Goal: Task Accomplishment & Management: Manage account settings

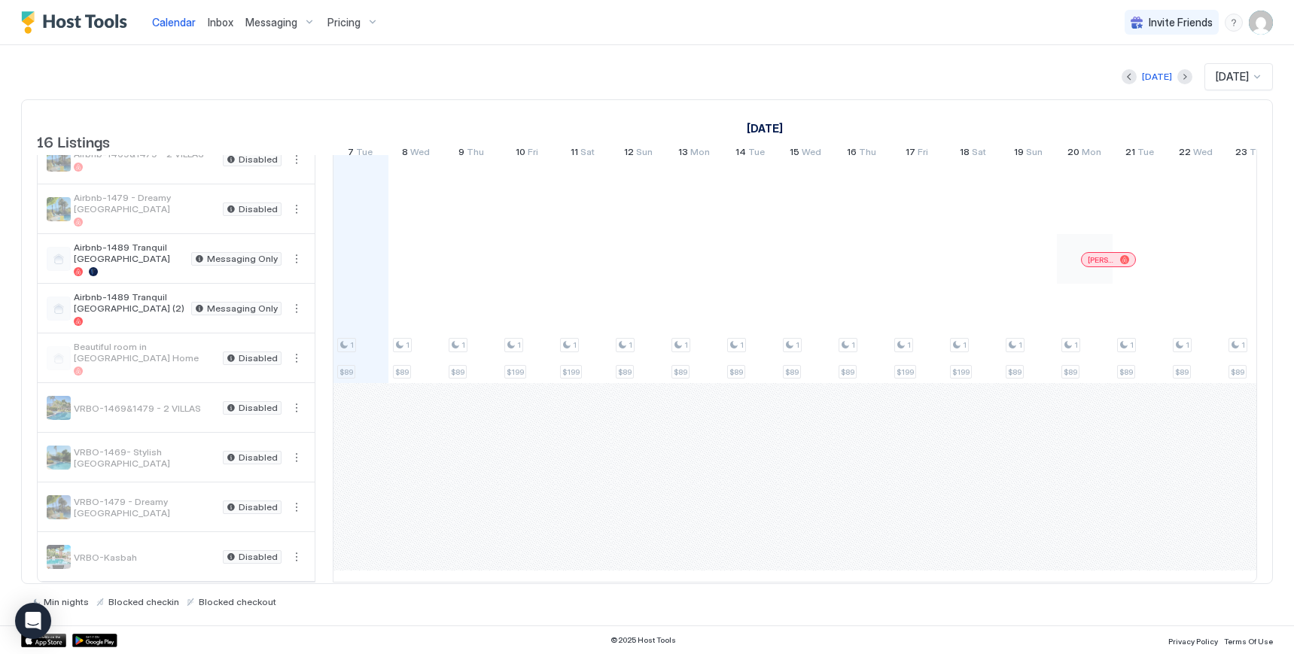
scroll to position [394, 0]
click at [124, 242] on span "Airbnb-1489 Tranquil [GEOGRAPHIC_DATA]" at bounding box center [129, 253] width 111 height 23
click at [93, 242] on span "Airbnb-1489 Tranquil [GEOGRAPHIC_DATA]" at bounding box center [129, 253] width 111 height 23
click at [57, 247] on div at bounding box center [59, 259] width 24 height 24
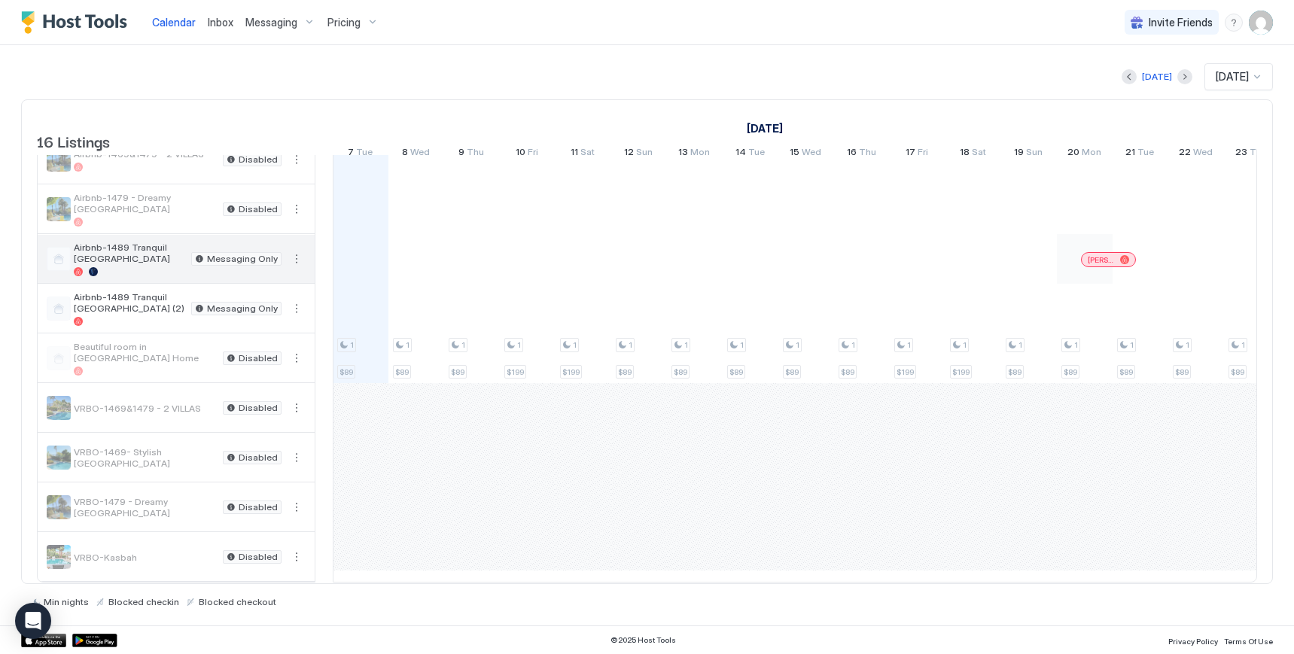
click at [126, 242] on span "Airbnb-1489 Tranquil [GEOGRAPHIC_DATA]" at bounding box center [129, 253] width 111 height 23
click at [273, 21] on span "Messaging" at bounding box center [271, 23] width 52 height 14
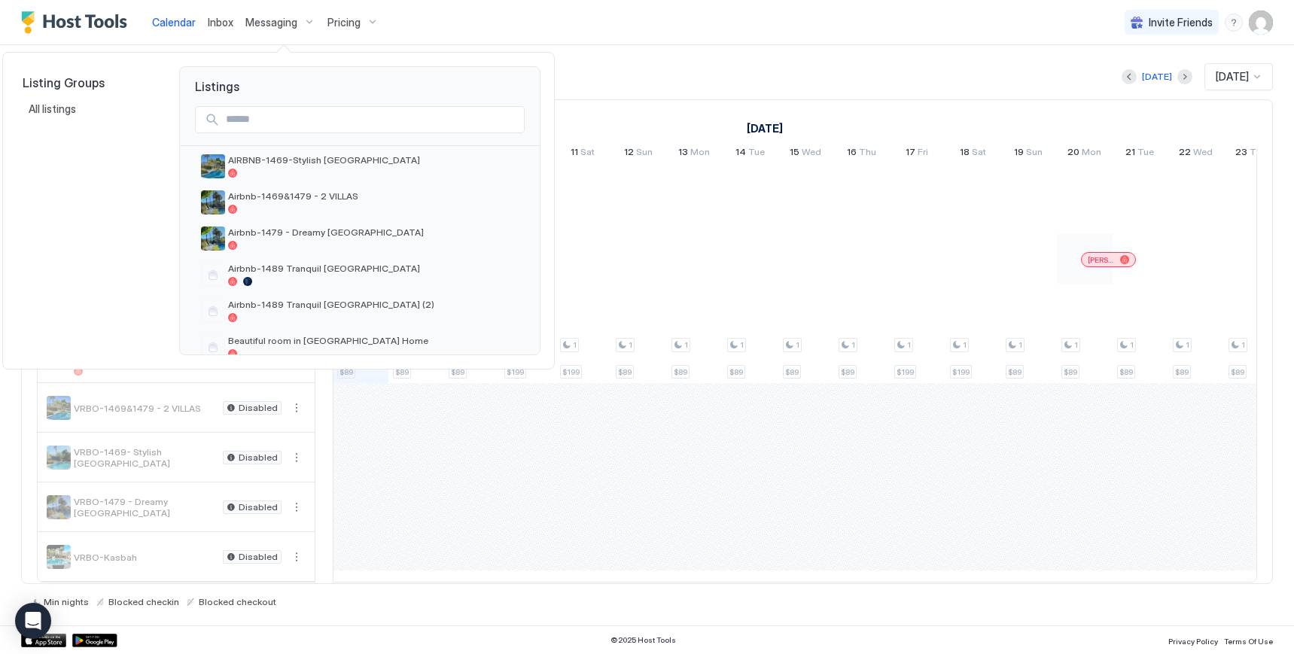
scroll to position [251, 0]
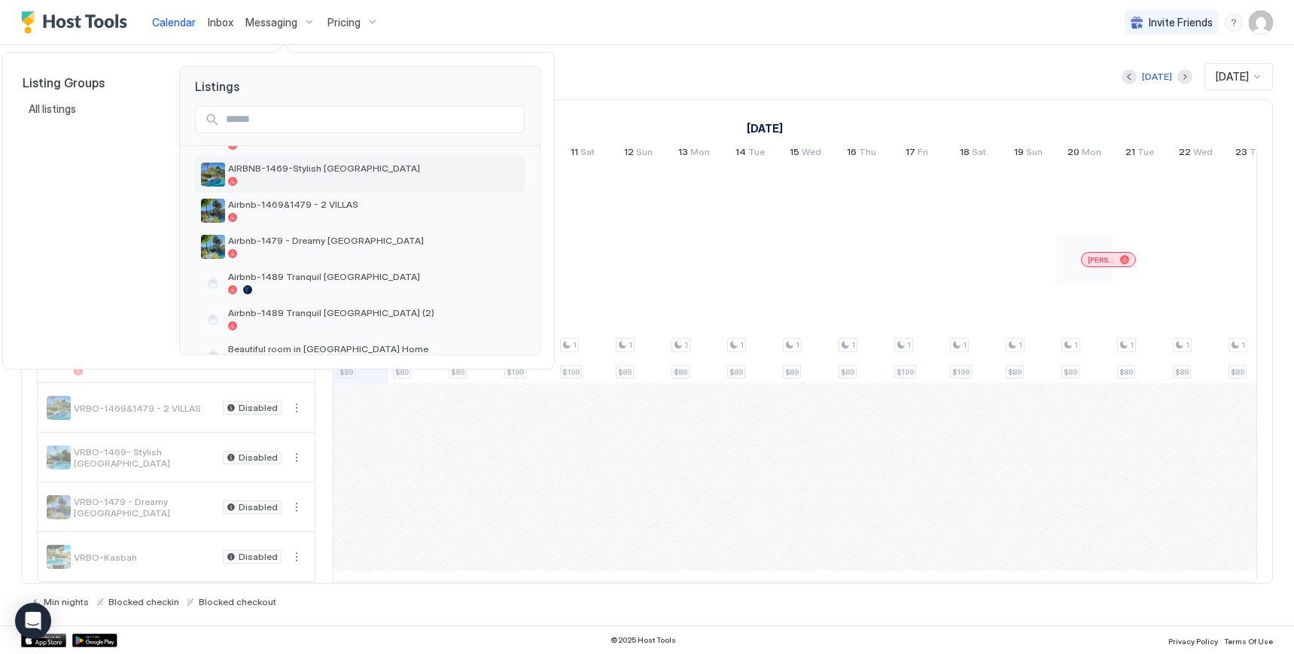
click at [211, 178] on img "listing image" at bounding box center [213, 175] width 24 height 24
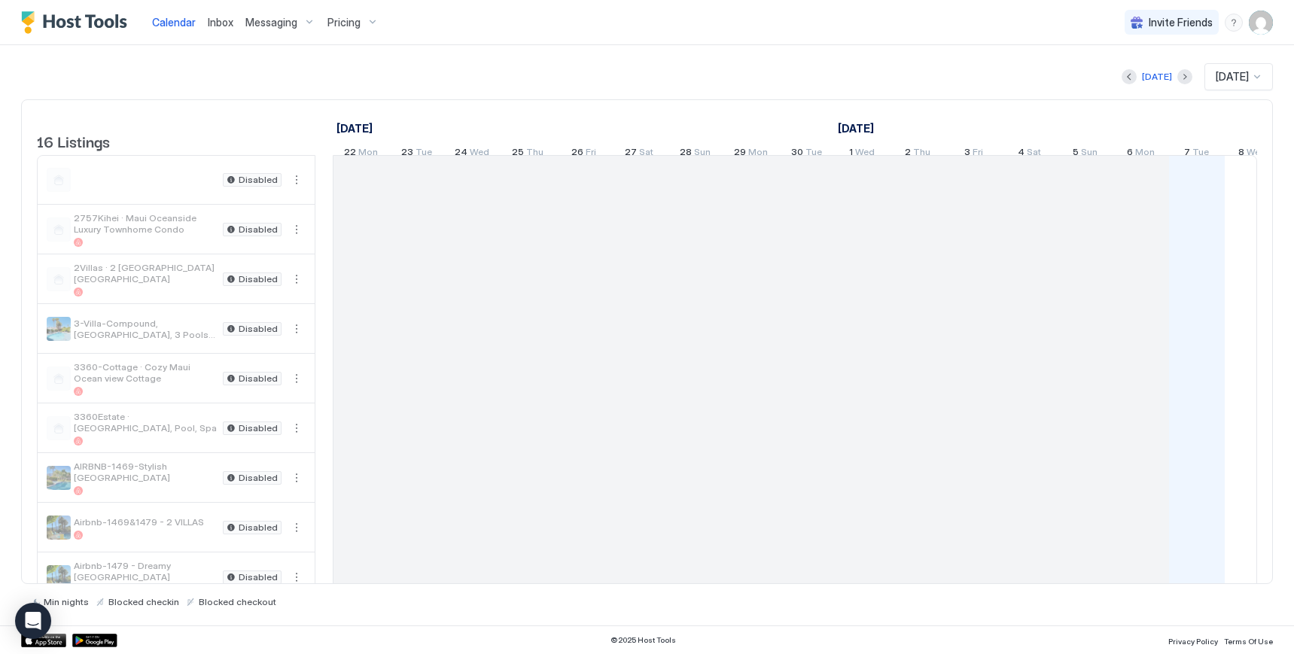
scroll to position [0, 836]
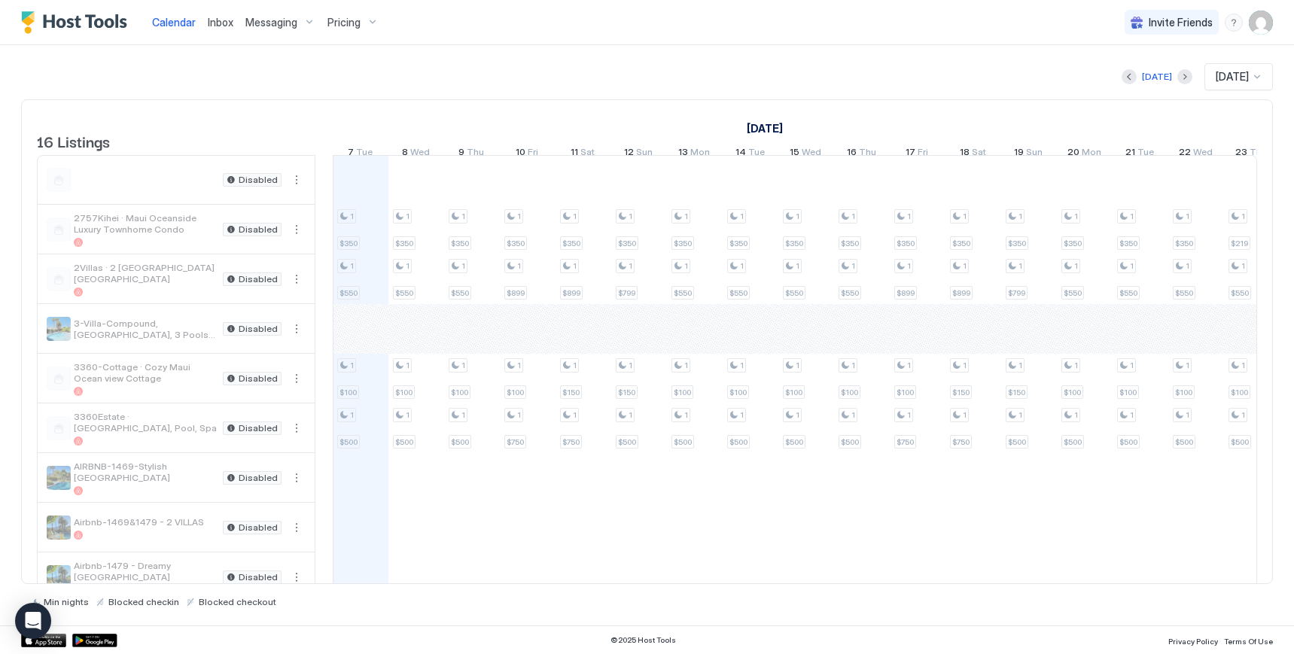
click at [269, 26] on span "Messaging" at bounding box center [271, 23] width 52 height 14
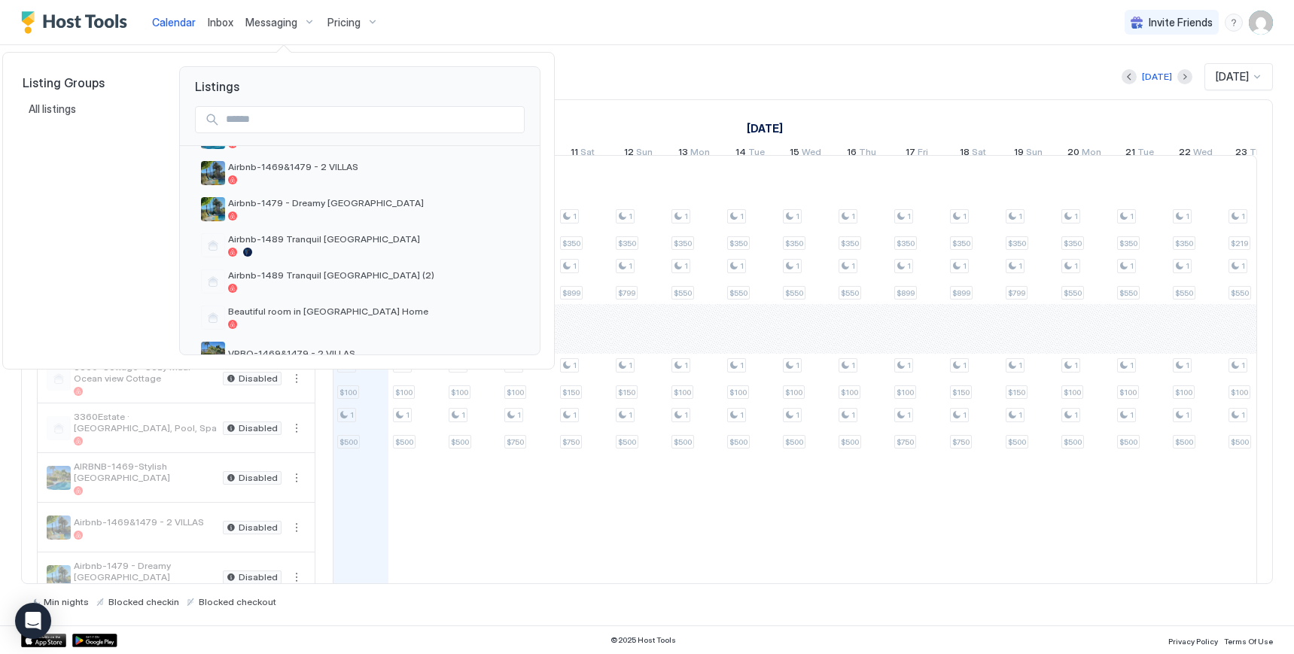
scroll to position [297, 0]
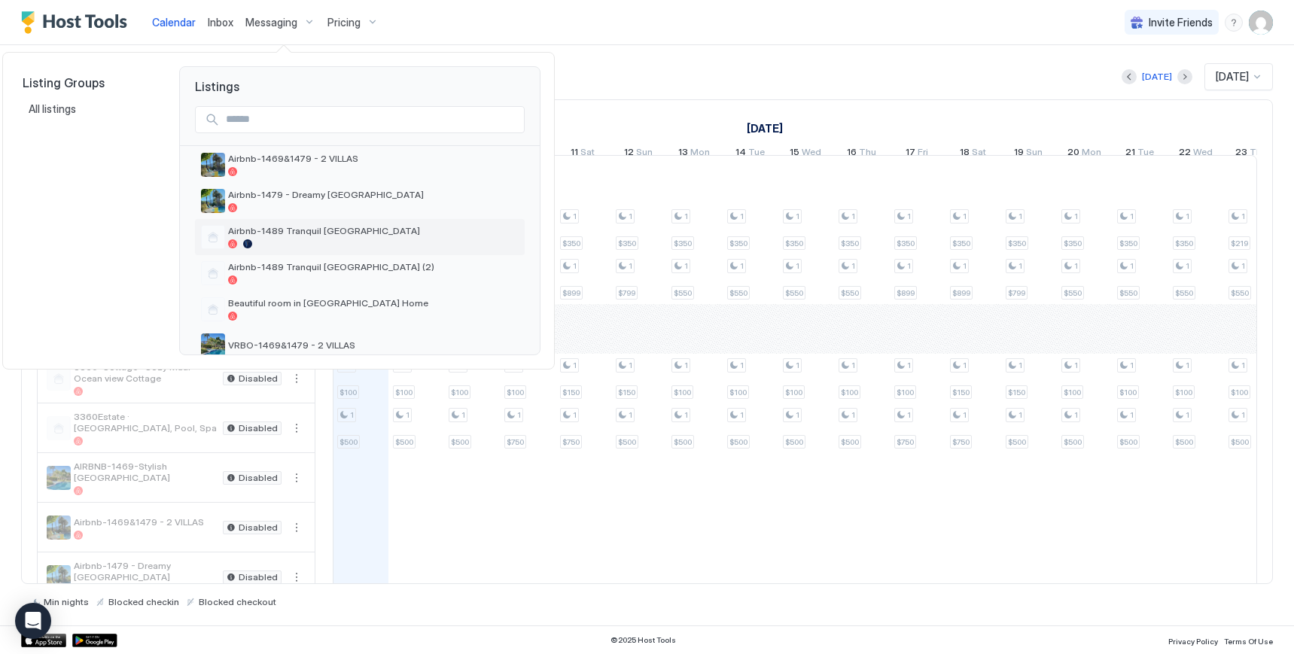
click at [334, 234] on span "Airbnb-1489 Tranquil [GEOGRAPHIC_DATA]" at bounding box center [373, 230] width 291 height 11
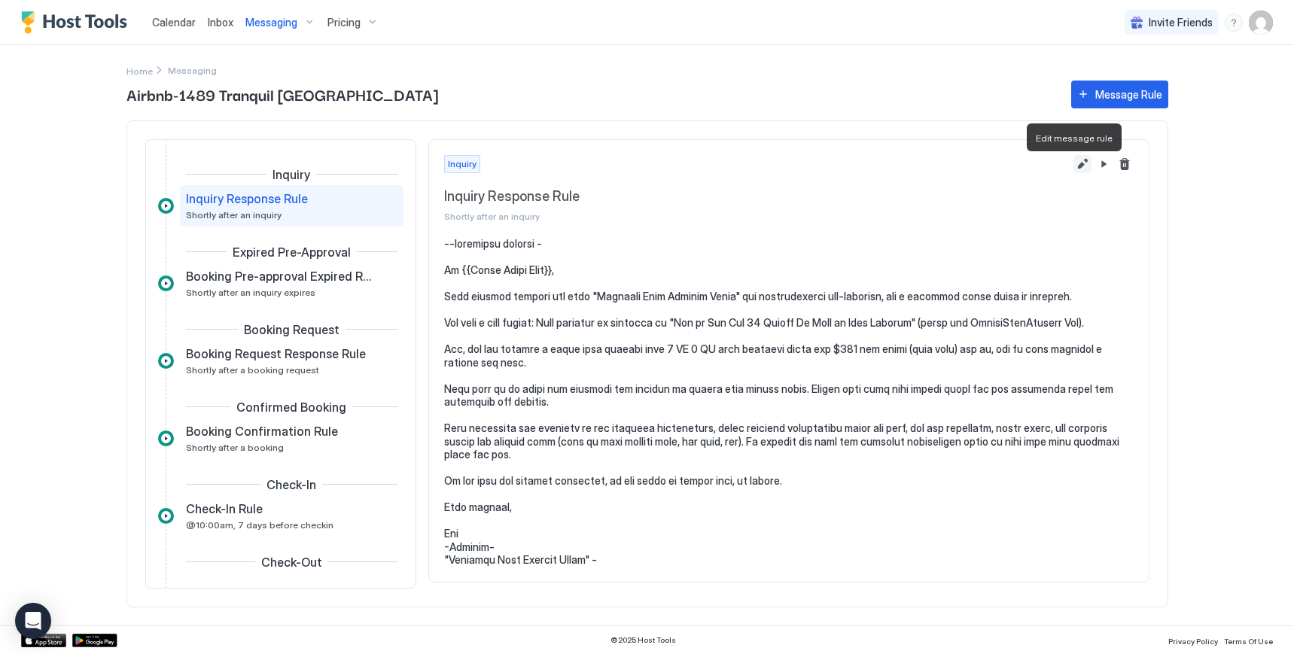
click at [1073, 170] on button "Edit message rule" at bounding box center [1082, 164] width 18 height 18
click at [726, 434] on pre at bounding box center [788, 402] width 689 height 330
click at [698, 434] on pre at bounding box center [788, 402] width 689 height 330
click at [1073, 169] on button "Edit message rule" at bounding box center [1082, 164] width 18 height 18
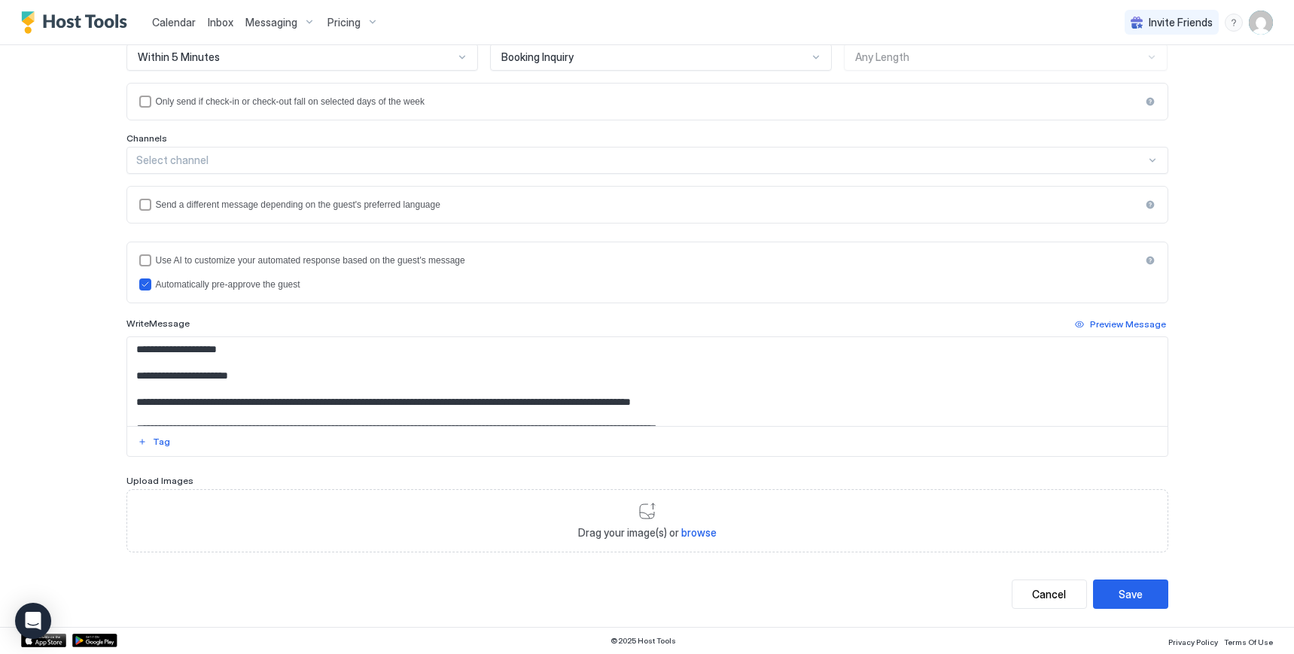
scroll to position [2, 0]
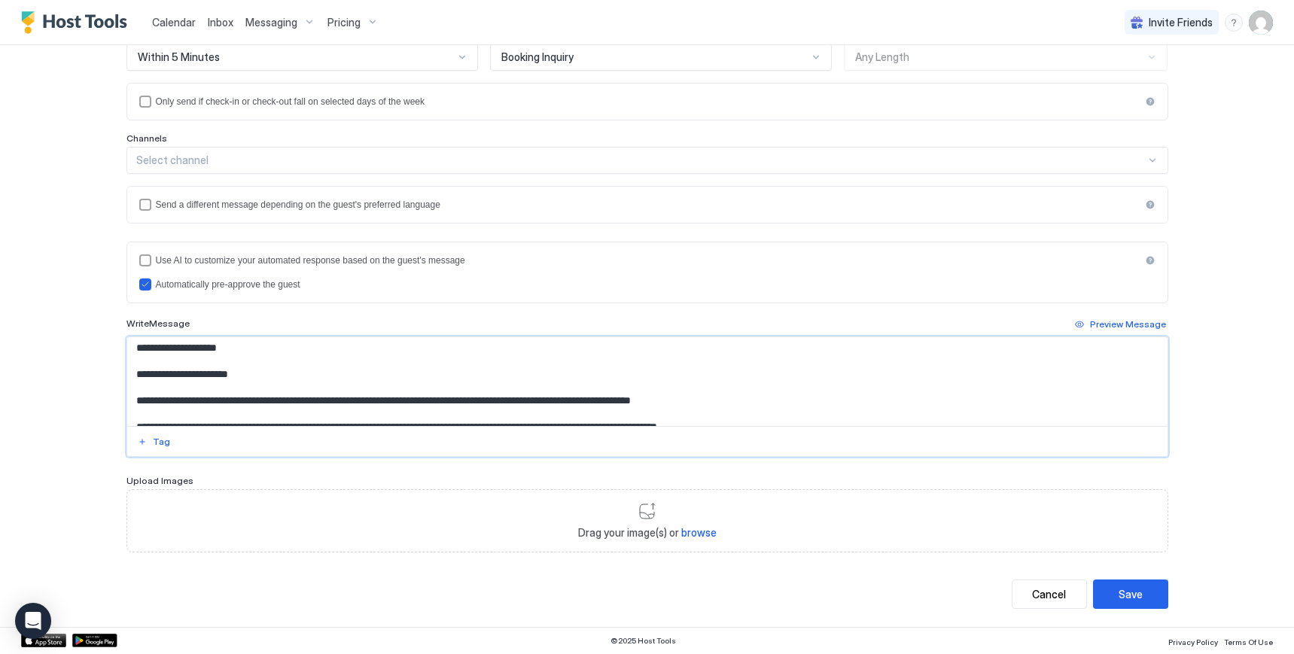
click at [1158, 424] on textarea "Input Field" at bounding box center [647, 381] width 1040 height 89
click at [1139, 455] on div at bounding box center [647, 441] width 1040 height 30
click at [1105, 326] on div "Preview Message" at bounding box center [1128, 325] width 76 height 14
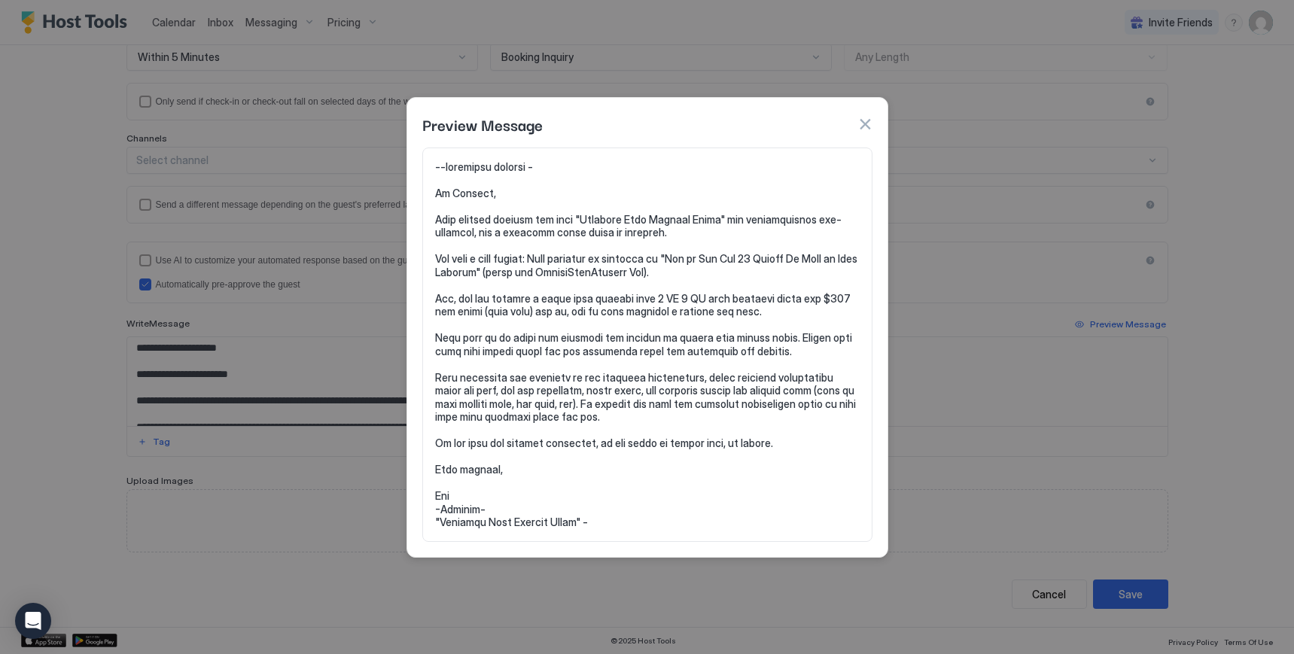
click at [866, 120] on button "button" at bounding box center [864, 124] width 15 height 15
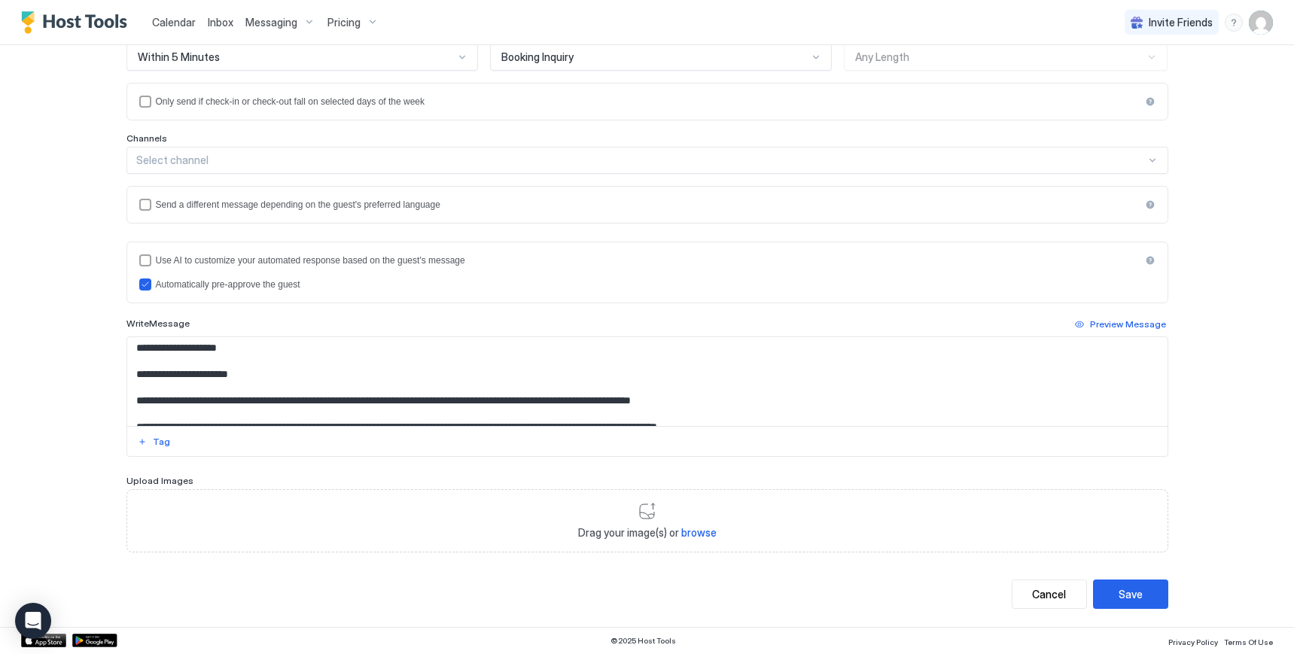
click at [1153, 453] on div at bounding box center [647, 441] width 1040 height 30
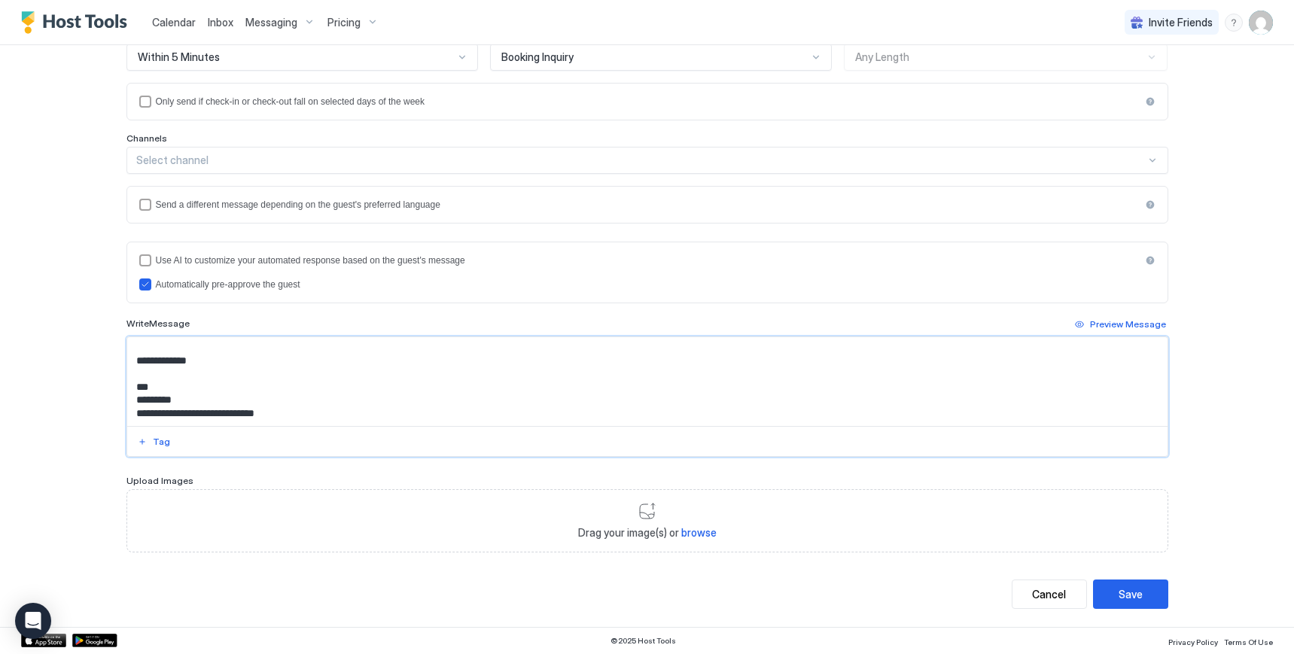
scroll to position [0, 0]
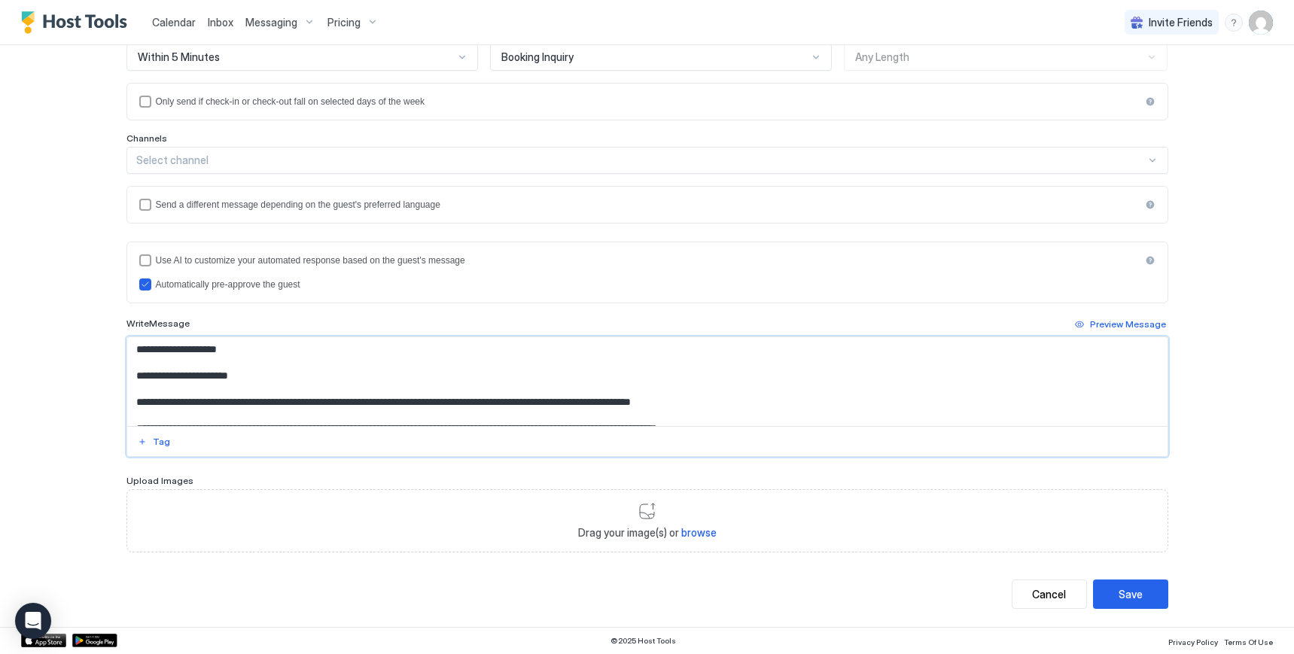
click at [641, 399] on textarea "Input Field" at bounding box center [647, 381] width 1040 height 89
click at [728, 403] on textarea "Input Field" at bounding box center [647, 381] width 1040 height 89
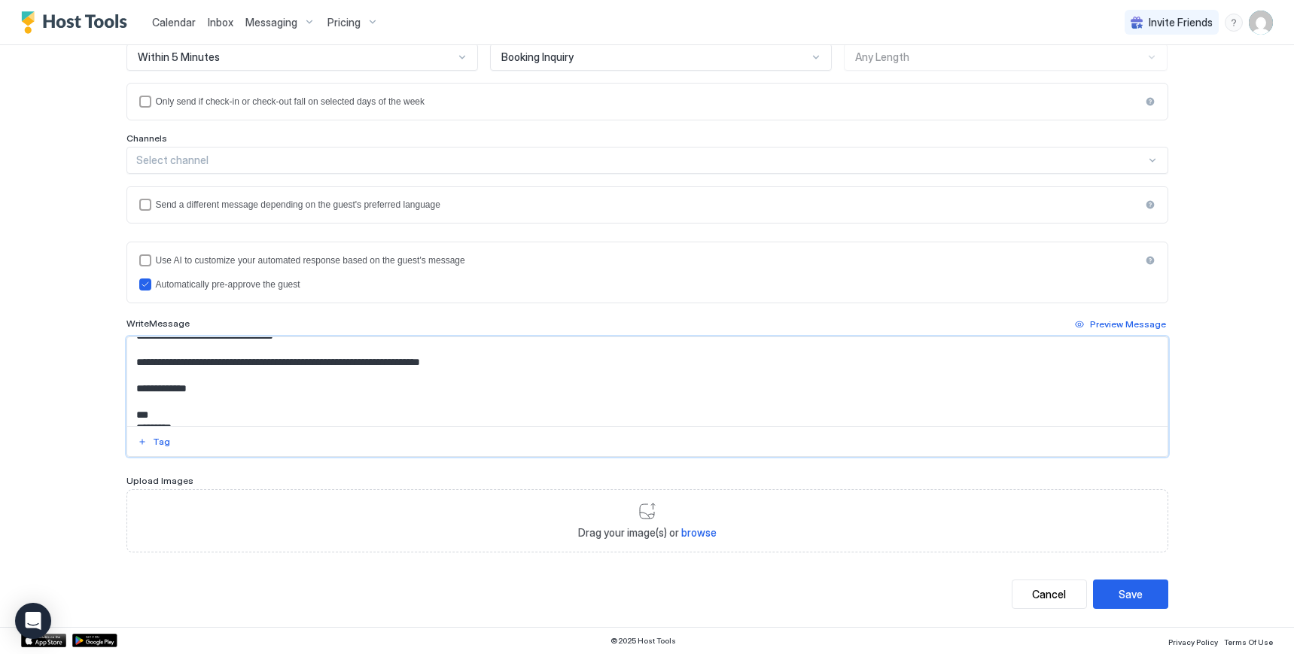
scroll to position [213, 0]
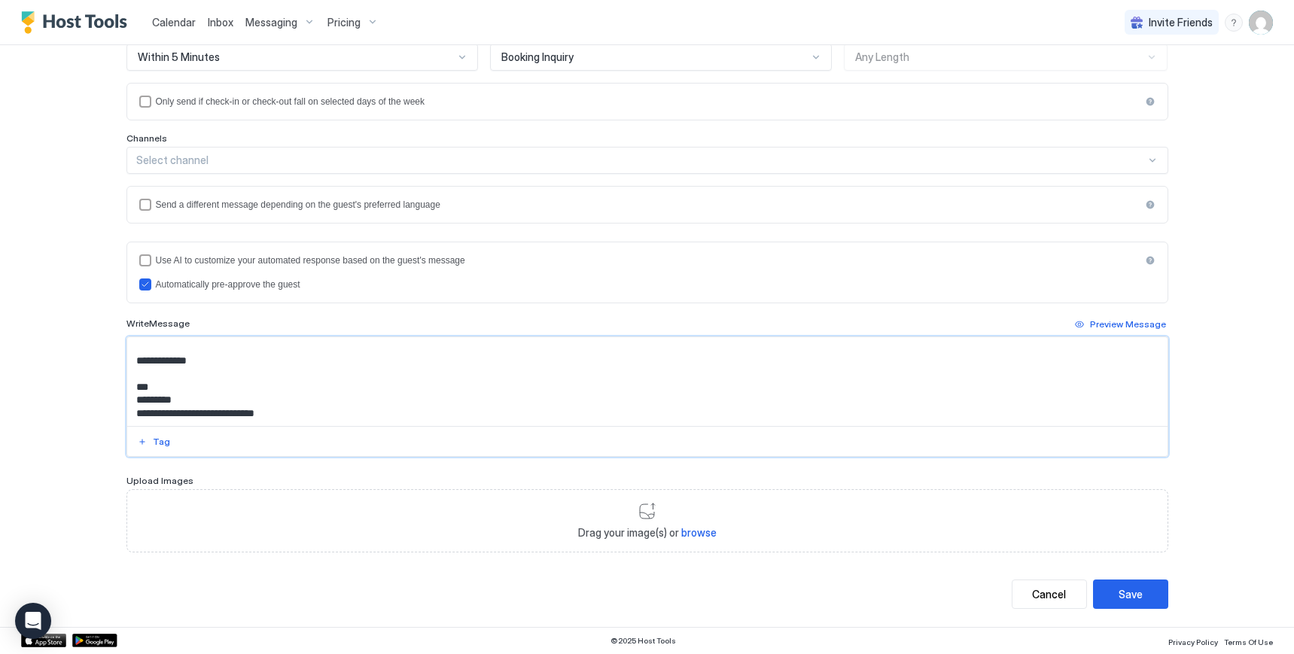
drag, startPoint x: 132, startPoint y: 400, endPoint x: 653, endPoint y: 422, distance: 520.5
click at [653, 422] on textarea "Input Field" at bounding box center [647, 381] width 1040 height 89
paste textarea "**********"
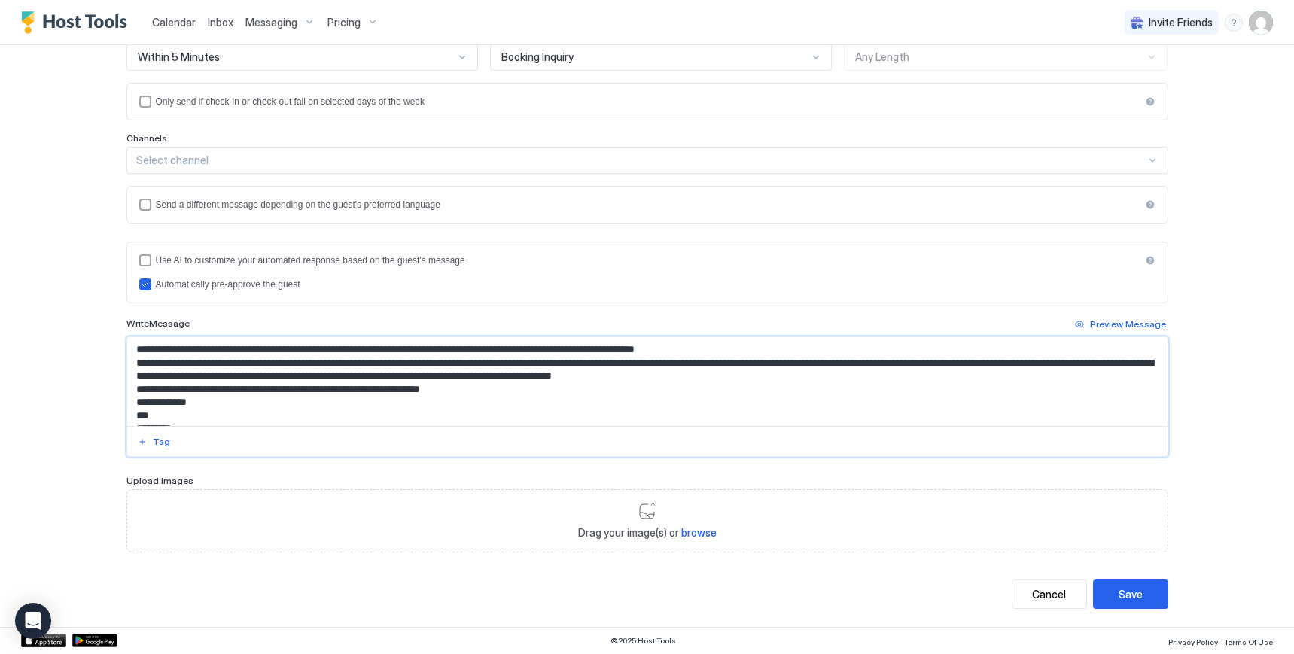
scroll to position [75, 0]
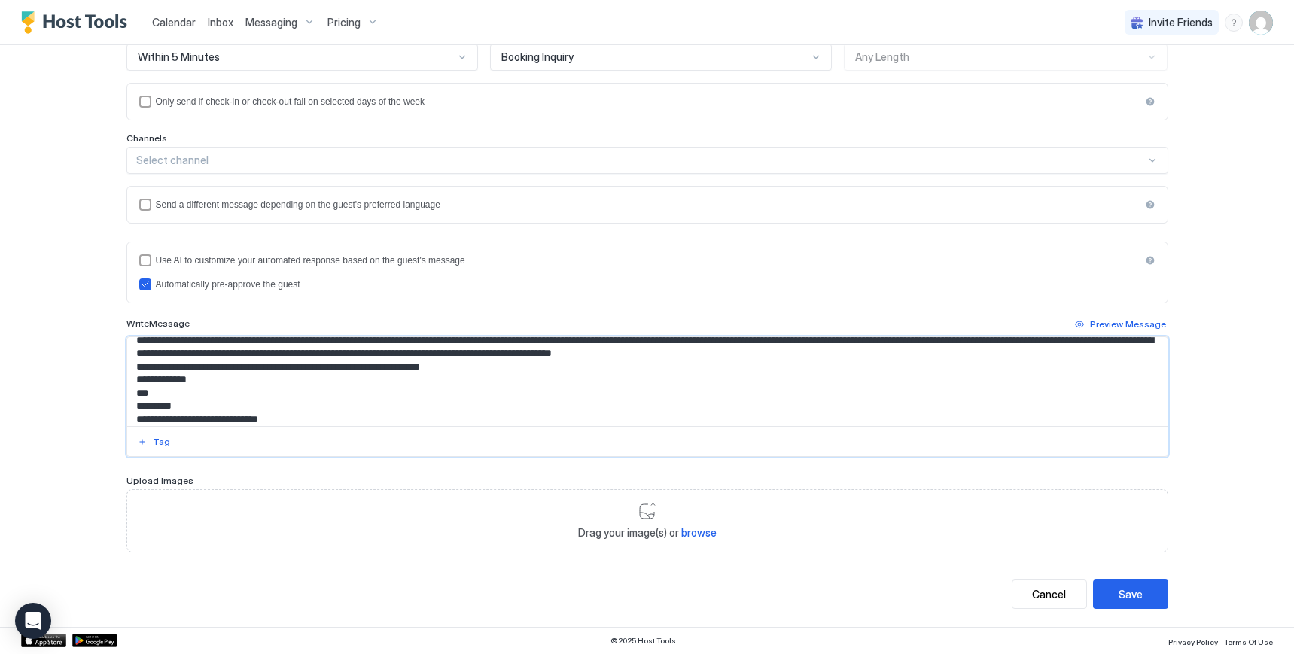
click at [129, 397] on textarea "**********" at bounding box center [647, 381] width 1040 height 89
click at [127, 383] on textarea "**********" at bounding box center [647, 381] width 1040 height 89
click at [129, 411] on textarea "**********" at bounding box center [647, 381] width 1040 height 89
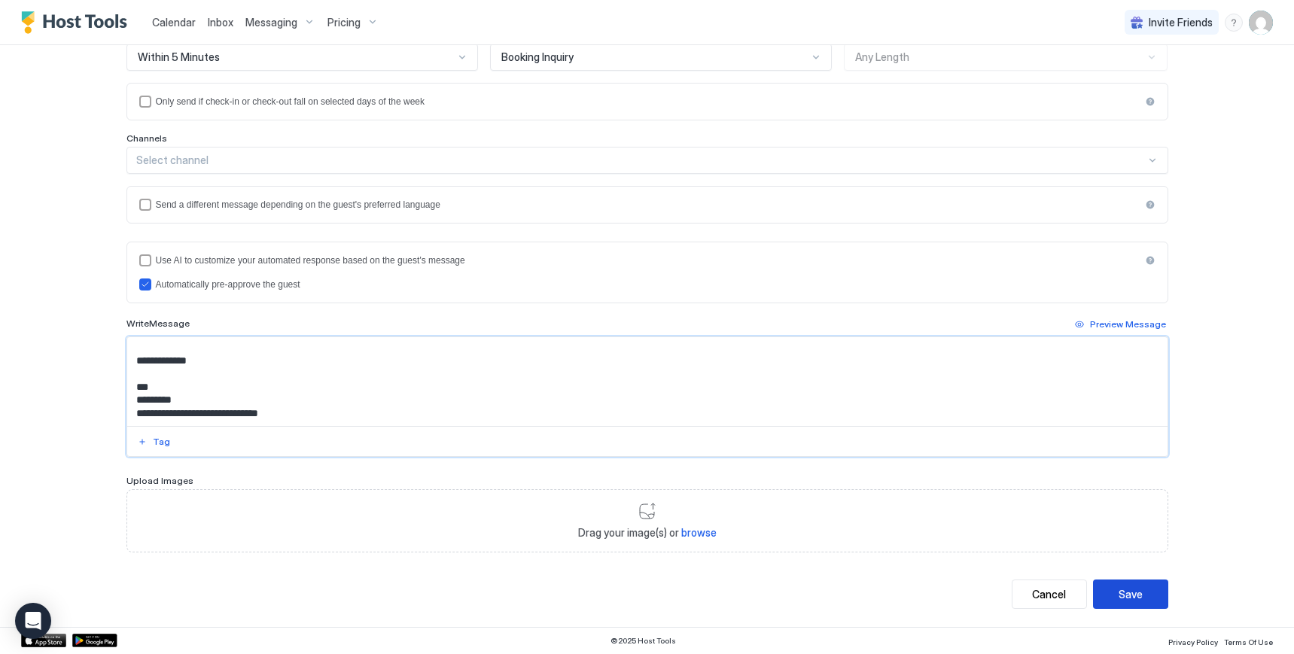
click at [1124, 599] on div "Save" at bounding box center [1130, 594] width 24 height 16
type textarea "**********"
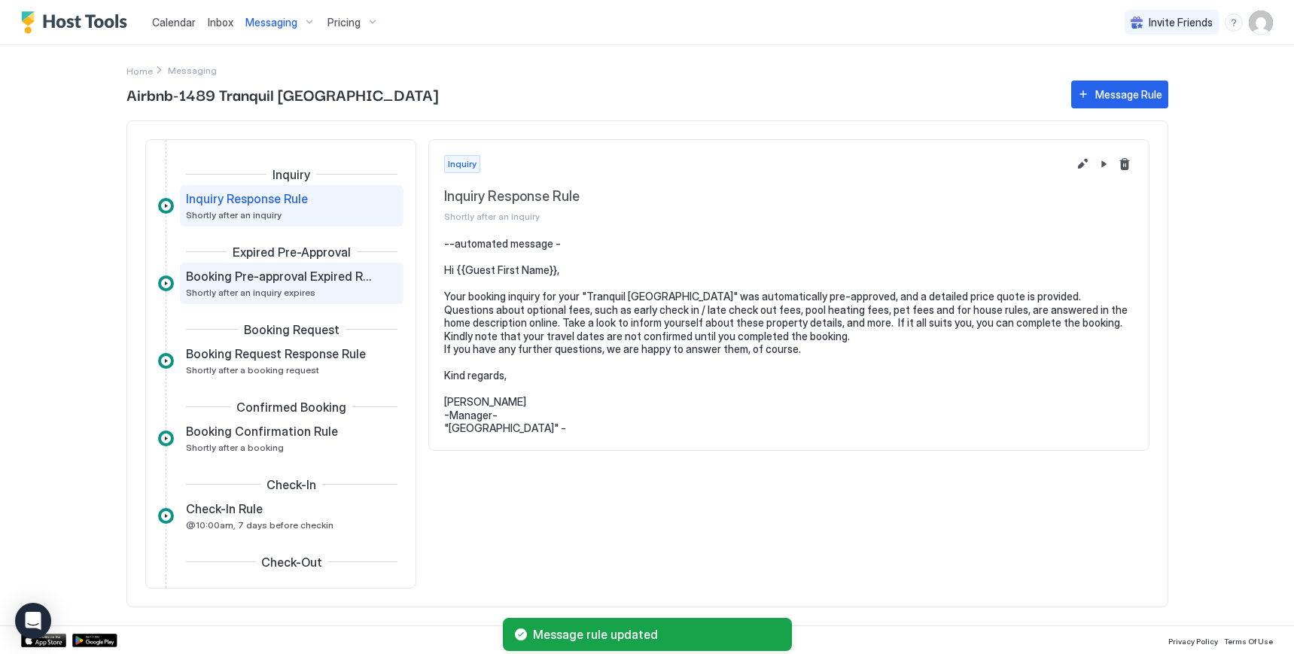
click at [266, 292] on span "Shortly after an inquiry expires" at bounding box center [250, 292] width 129 height 11
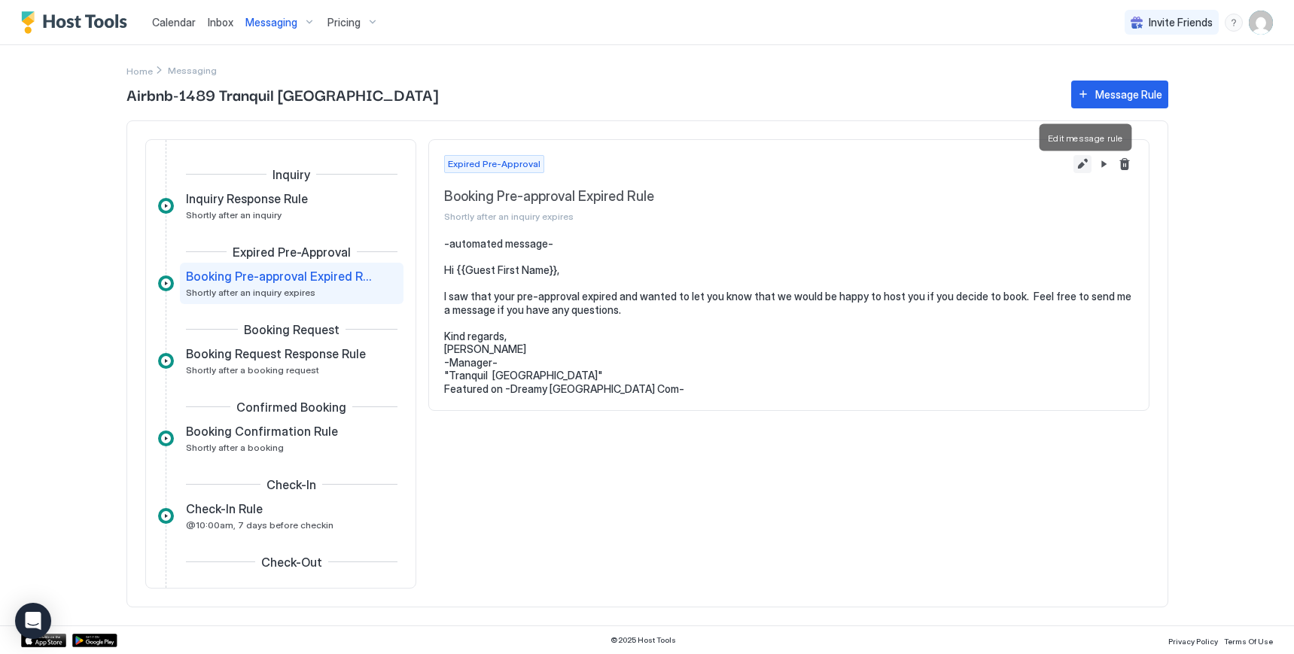
click at [1082, 169] on button "Edit message rule" at bounding box center [1082, 164] width 18 height 18
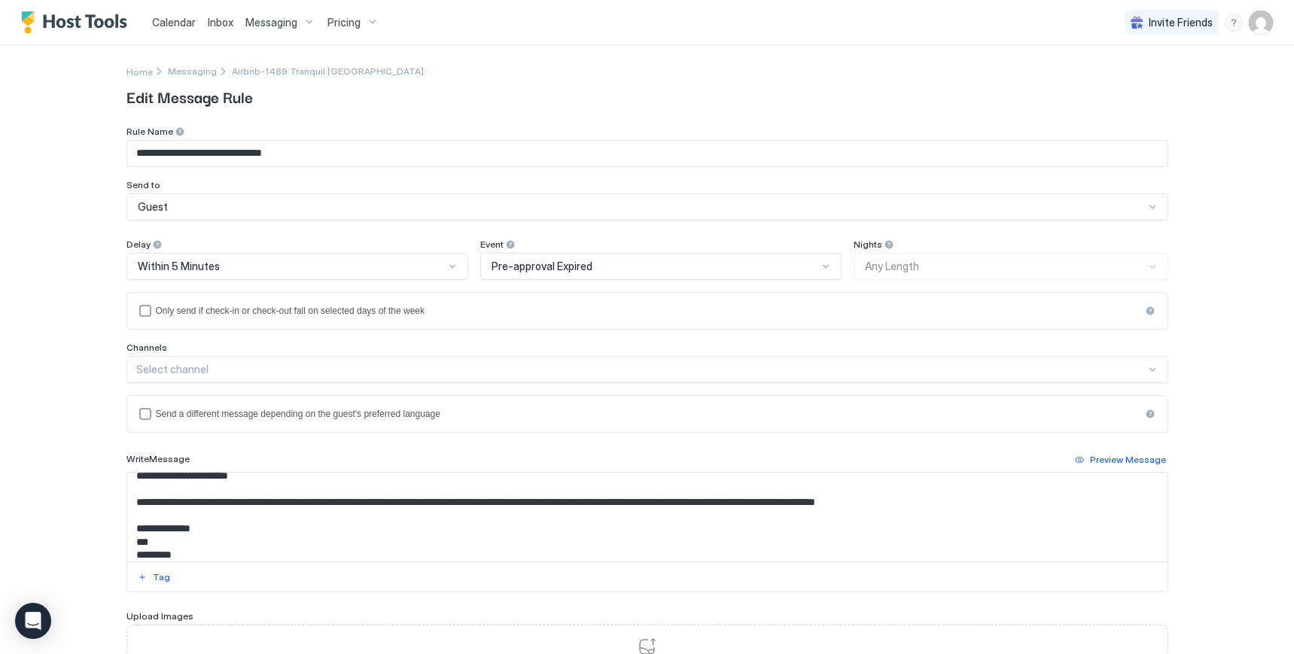
scroll to position [68, 0]
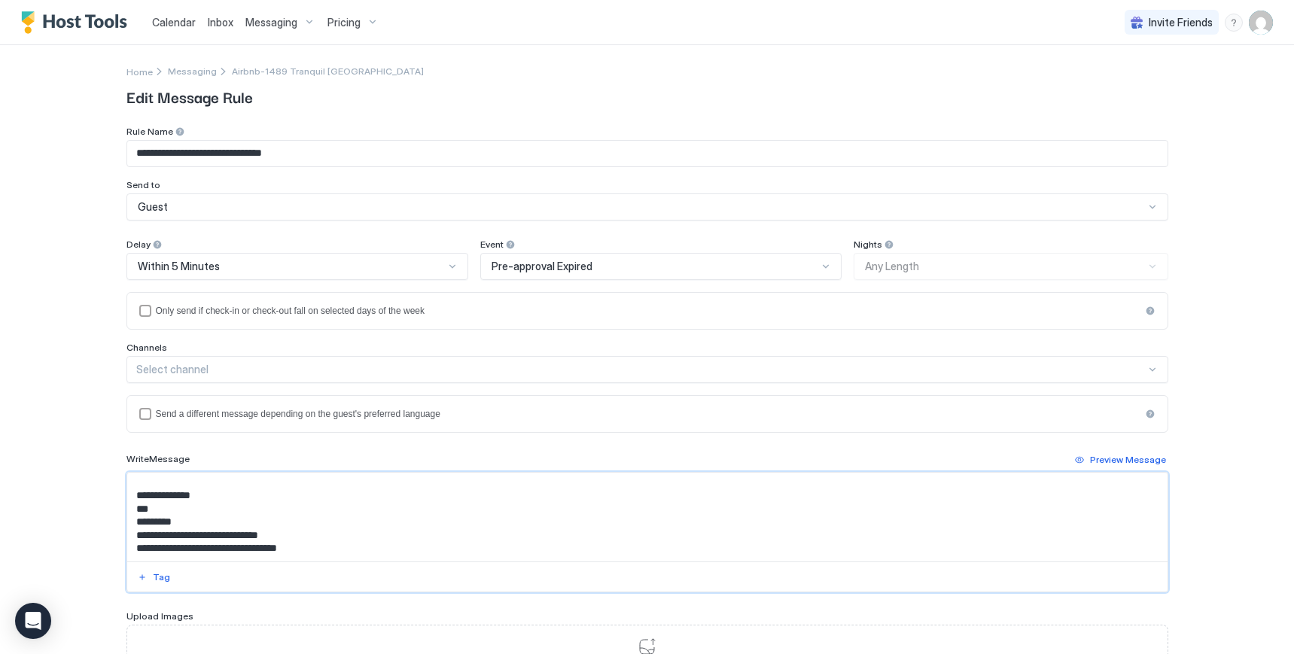
drag, startPoint x: 129, startPoint y: 552, endPoint x: 449, endPoint y: 593, distance: 322.4
click at [449, 592] on div "**********" at bounding box center [647, 532] width 1042 height 120
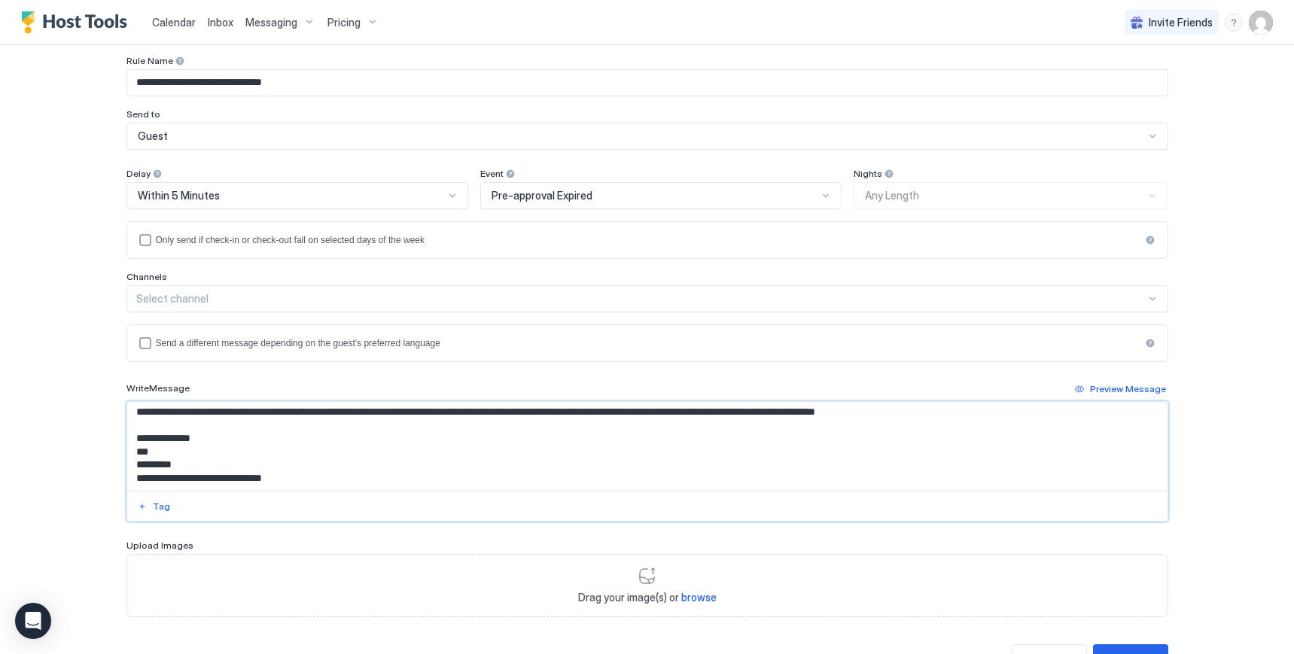
scroll to position [139, 0]
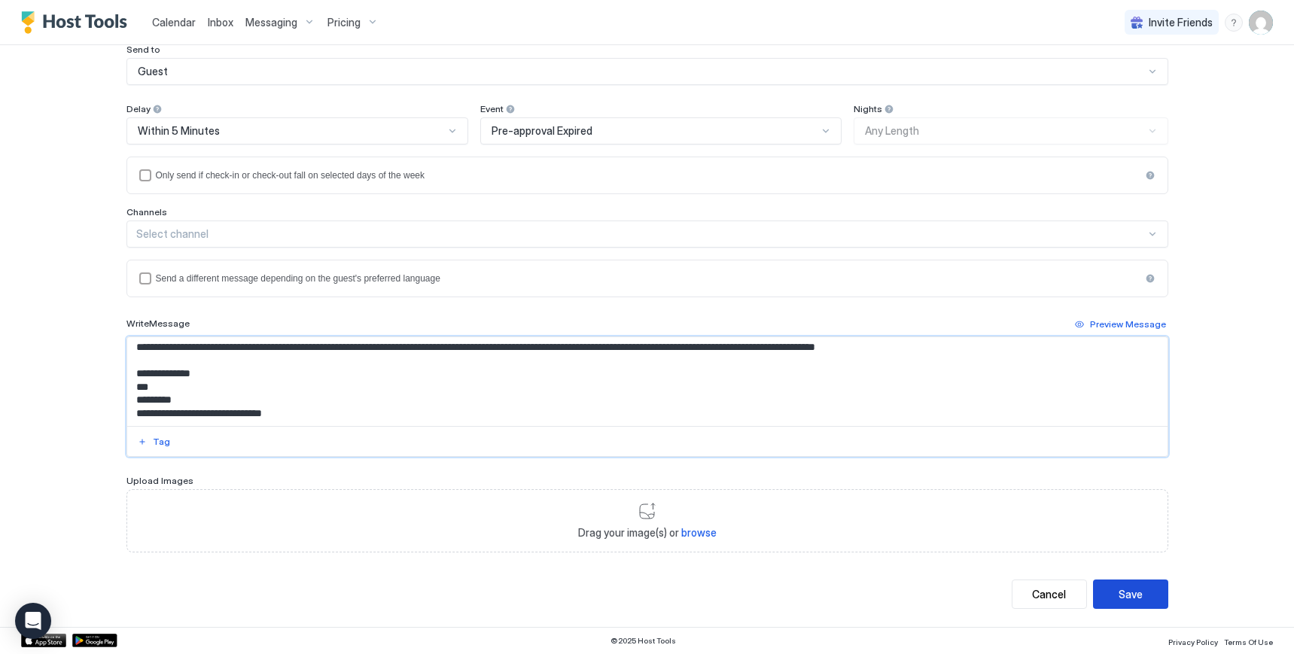
click at [1109, 600] on button "Save" at bounding box center [1130, 594] width 75 height 29
type textarea "**********"
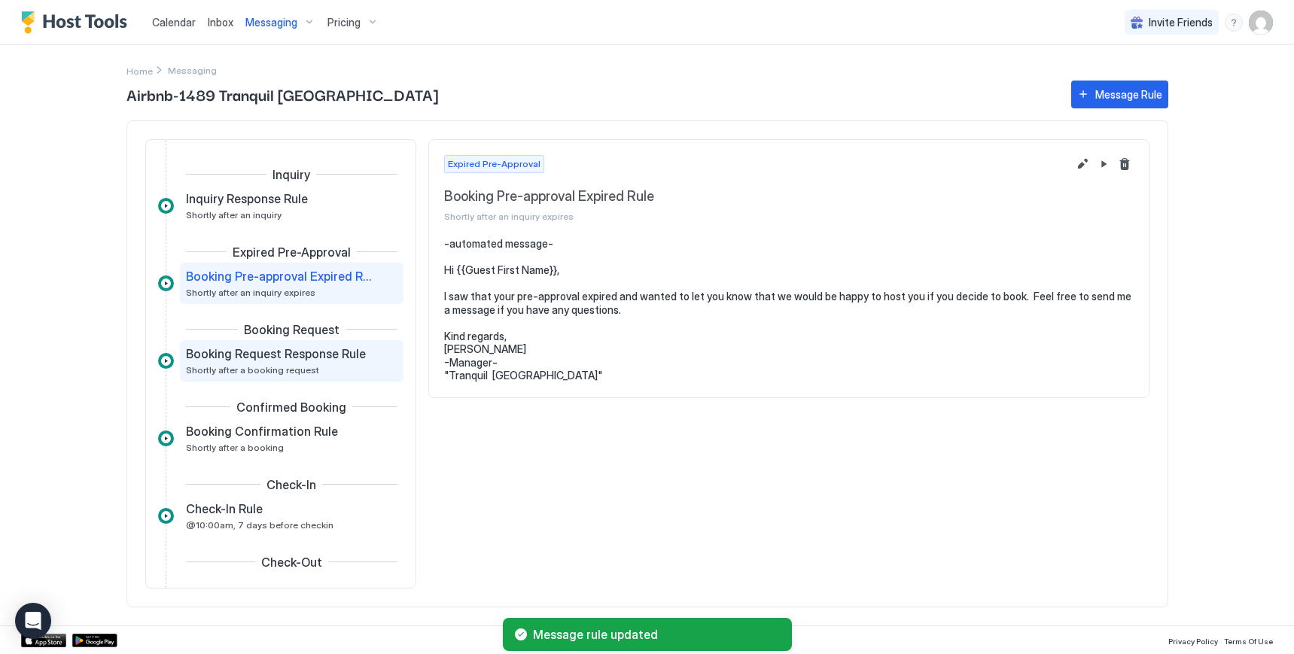
click at [300, 361] on span "Booking Request Response Rule" at bounding box center [276, 353] width 180 height 15
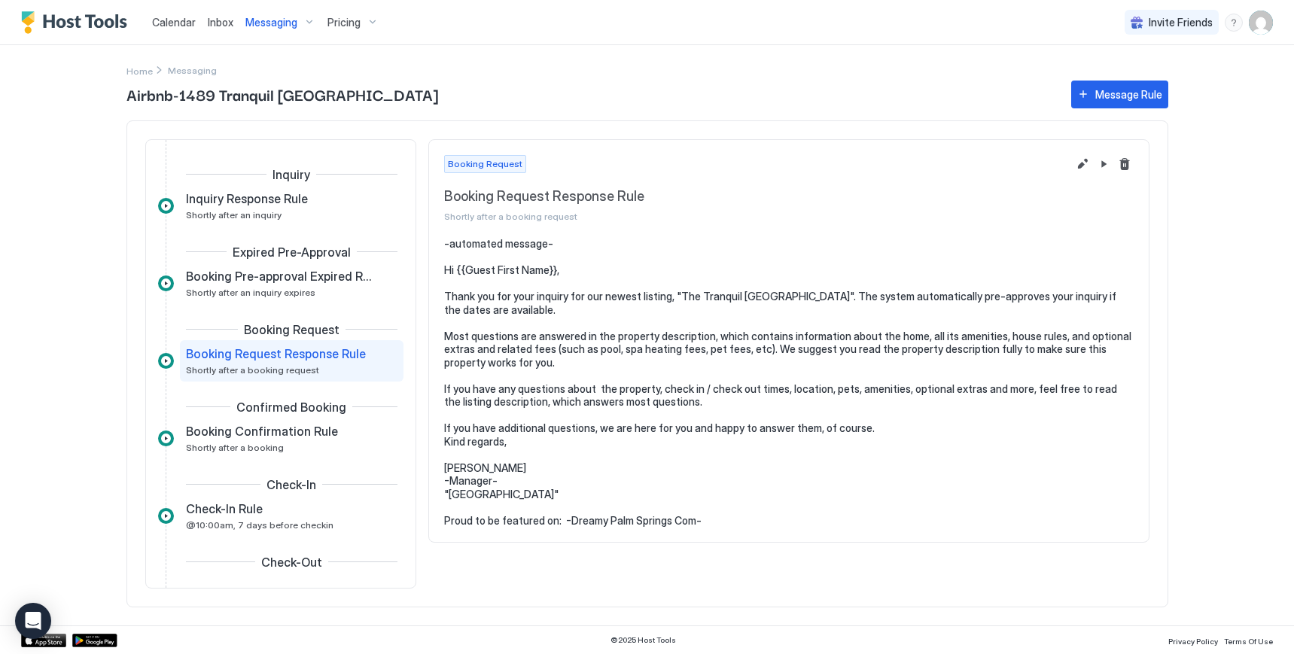
click at [492, 333] on pre "-automated message- Hi {{Guest First Name}}, Thank you for your inquiry for our…" at bounding box center [788, 382] width 689 height 290
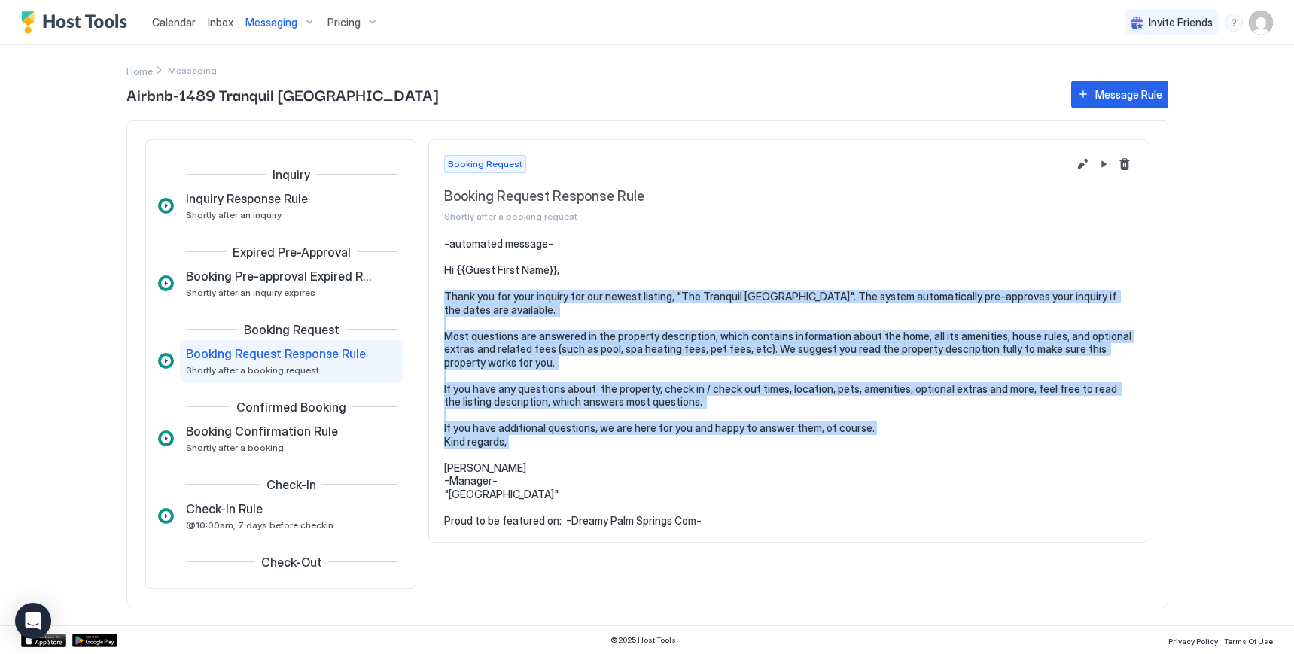
drag, startPoint x: 446, startPoint y: 301, endPoint x: 864, endPoint y: 449, distance: 443.2
click at [864, 449] on pre "-automated message- Hi {{Guest First Name}}, Thank you for your inquiry for our…" at bounding box center [788, 382] width 689 height 290
copy pre "Thank you for your inquiry for our newest listing, "The Tranquil [GEOGRAPHIC_DA…"
drag, startPoint x: 464, startPoint y: 353, endPoint x: 471, endPoint y: 321, distance: 33.2
click at [471, 321] on pre "-automated message- Hi {{Guest First Name}}, Thank you for your inquiry for our…" at bounding box center [788, 382] width 689 height 290
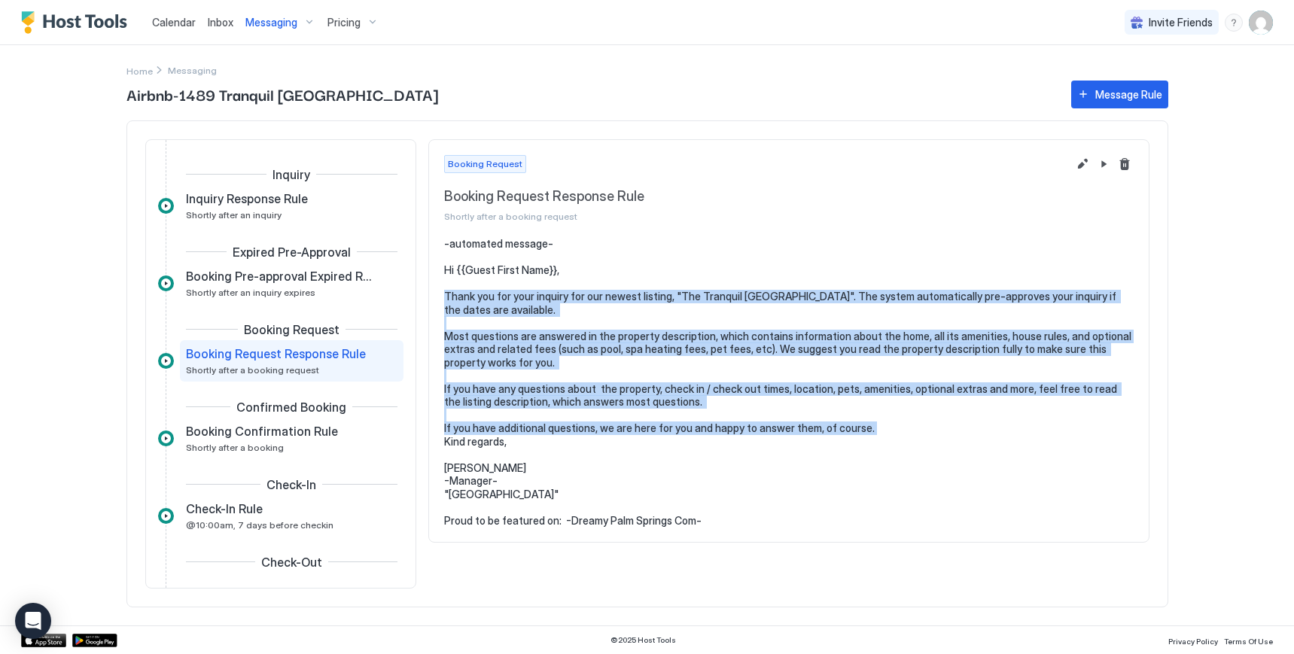
drag, startPoint x: 443, startPoint y: 304, endPoint x: 890, endPoint y: 434, distance: 465.6
click at [890, 434] on section "-automated message- Hi {{Guest First Name}}, Thank you for your inquiry for our…" at bounding box center [789, 389] width 720 height 305
click at [536, 334] on pre "-automated message- Hi {{Guest First Name}}, Thank you for your inquiry for our…" at bounding box center [788, 382] width 689 height 290
drag, startPoint x: 446, startPoint y: 303, endPoint x: 872, endPoint y: 429, distance: 444.1
click at [872, 429] on pre "-automated message- Hi {{Guest First Name}}, Thank you for your inquiry for our…" at bounding box center [788, 382] width 689 height 290
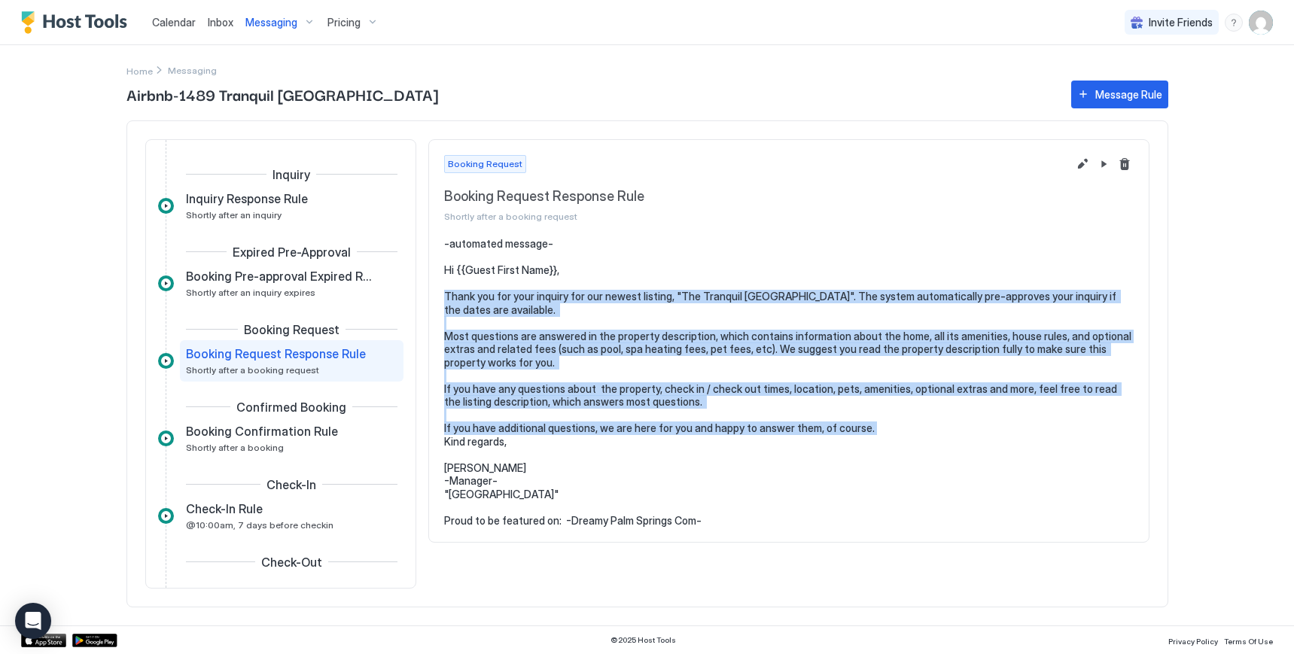
drag, startPoint x: 755, startPoint y: 434, endPoint x: 635, endPoint y: 374, distance: 133.6
drag, startPoint x: 635, startPoint y: 374, endPoint x: 507, endPoint y: 357, distance: 129.0
click at [512, 364] on pre "-automated message- Hi {{Guest First Name}}, Thank you for your inquiry for our…" at bounding box center [788, 382] width 689 height 290
click at [462, 297] on pre "-automated message- Hi {{Guest First Name}}, Thank you for your inquiry for our…" at bounding box center [788, 382] width 689 height 290
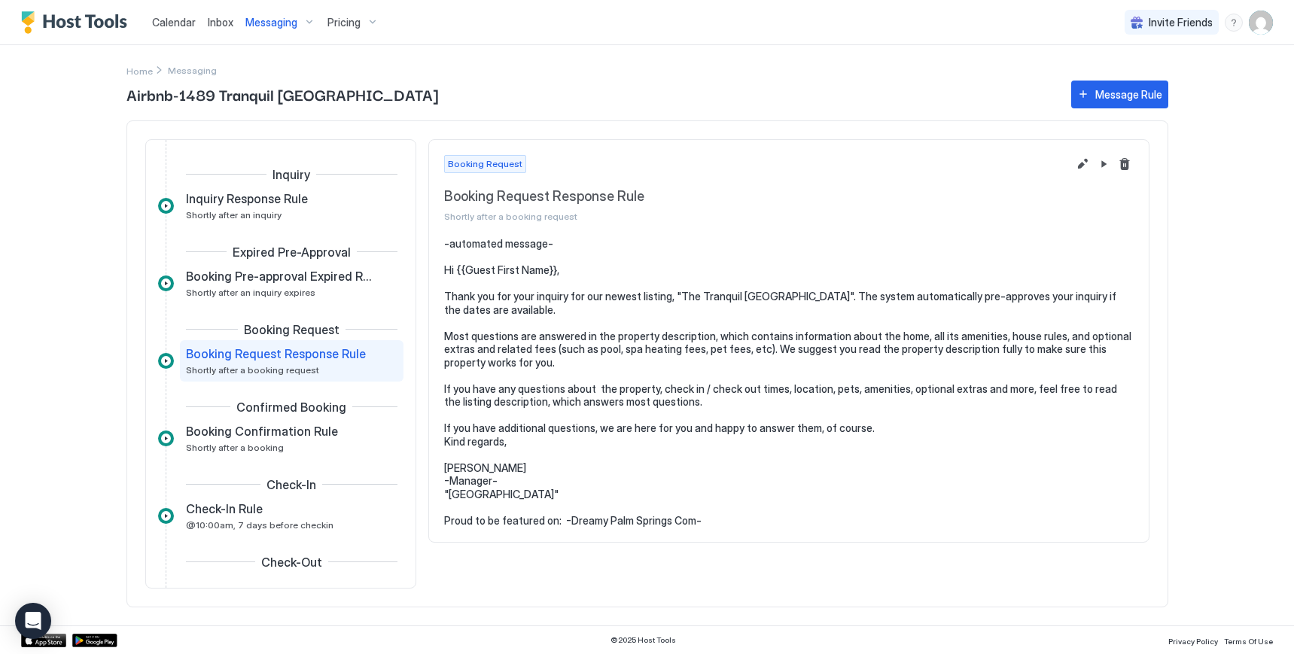
click at [574, 276] on pre "-automated message- Hi {{Guest First Name}}, Thank you for your inquiry for our…" at bounding box center [788, 382] width 689 height 290
click at [563, 278] on pre "-automated message- Hi {{Guest First Name}}, Thank you for your inquiry for our…" at bounding box center [788, 382] width 689 height 290
click at [446, 304] on pre "-automated message- Hi {{Guest First Name}}, Thank you for your inquiry for our…" at bounding box center [788, 382] width 689 height 290
click at [1078, 169] on button "Edit message rule" at bounding box center [1082, 164] width 18 height 18
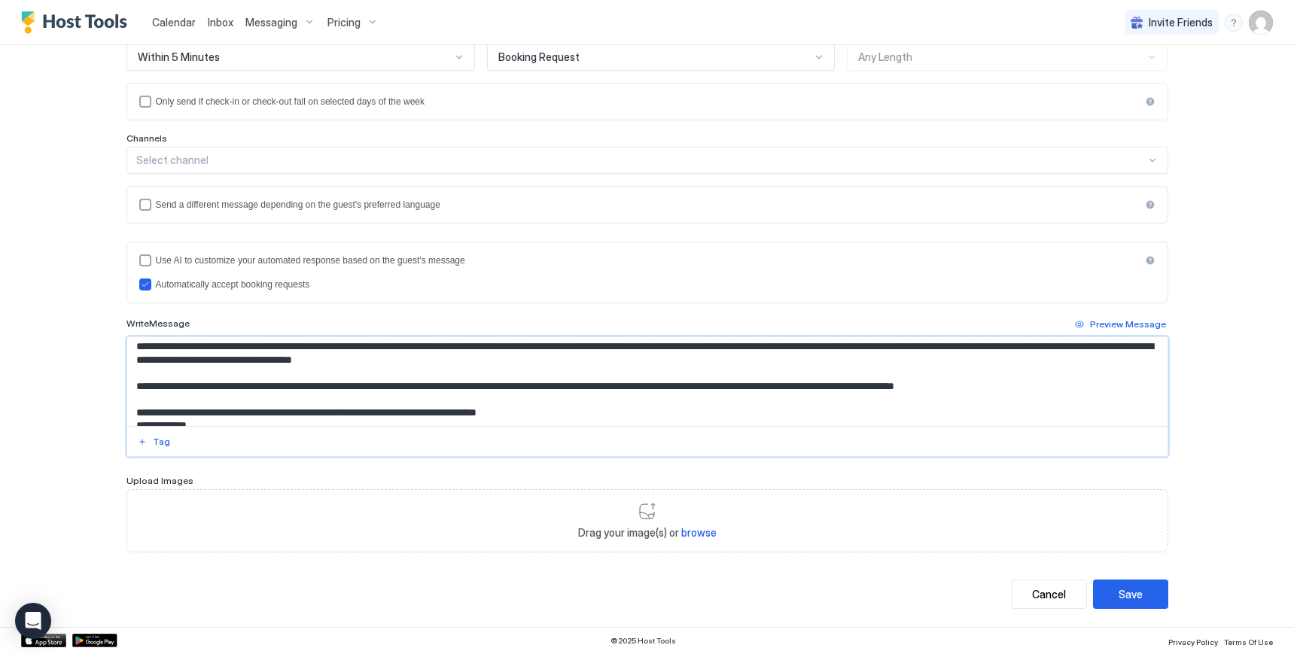
scroll to position [156, 0]
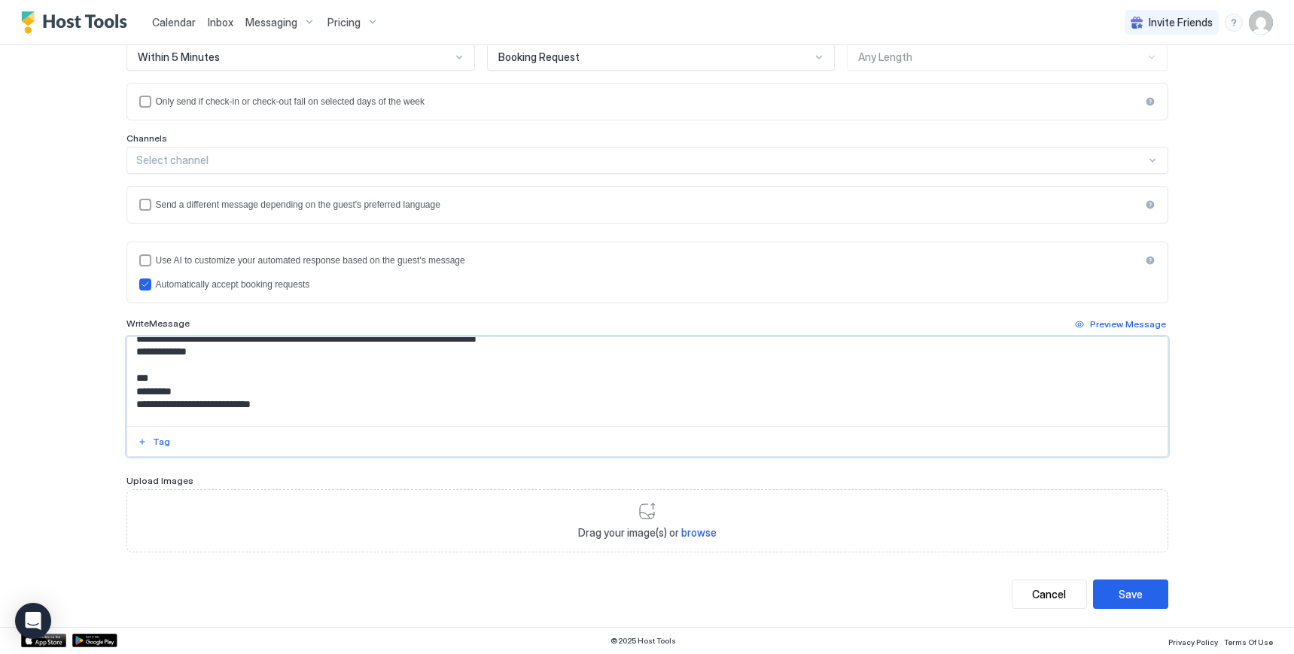
drag, startPoint x: 129, startPoint y: 403, endPoint x: 573, endPoint y: 341, distance: 448.4
click at [573, 341] on textarea "**********" at bounding box center [647, 381] width 1040 height 89
paste textarea "**********"
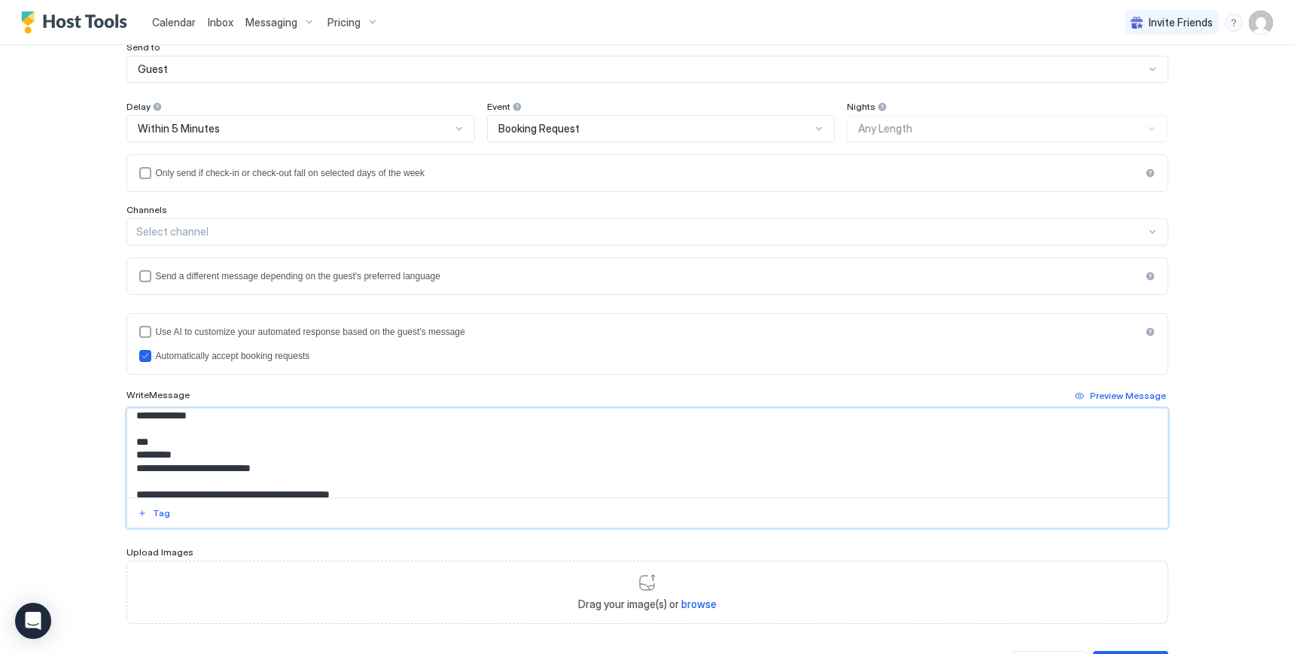
scroll to position [160, 0]
drag, startPoint x: 200, startPoint y: 500, endPoint x: 411, endPoint y: 497, distance: 210.8
click at [411, 497] on textarea "**********" at bounding box center [647, 453] width 1040 height 89
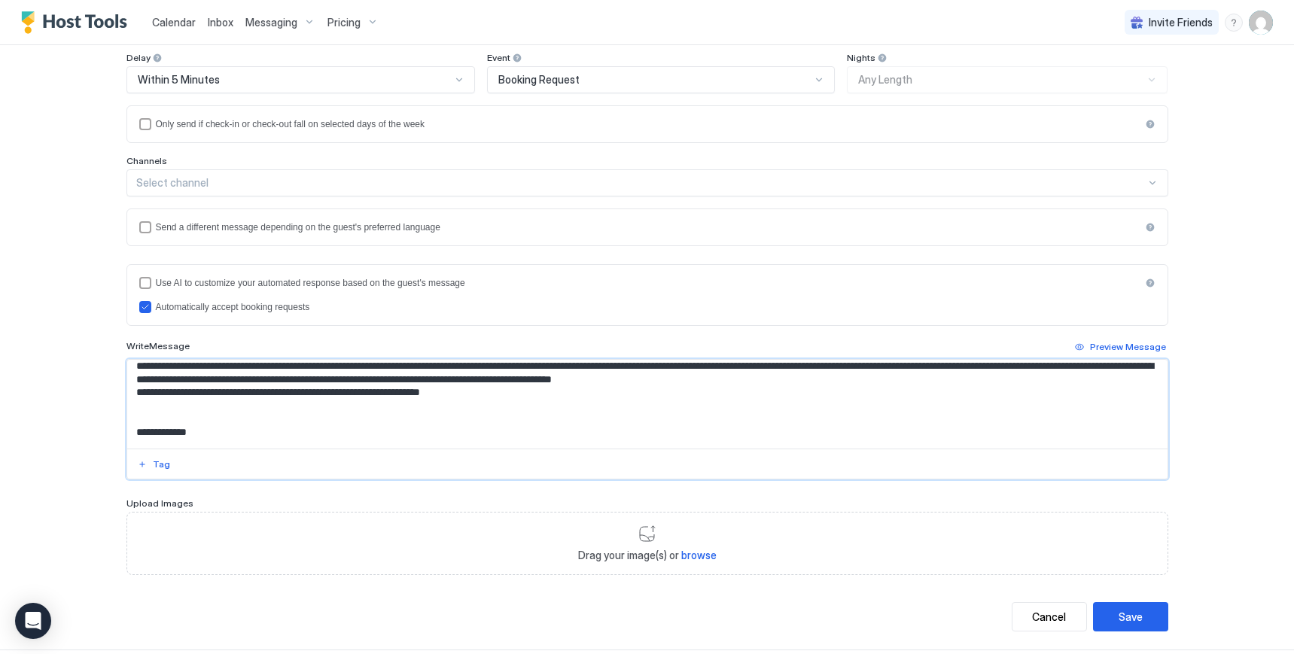
scroll to position [213, 0]
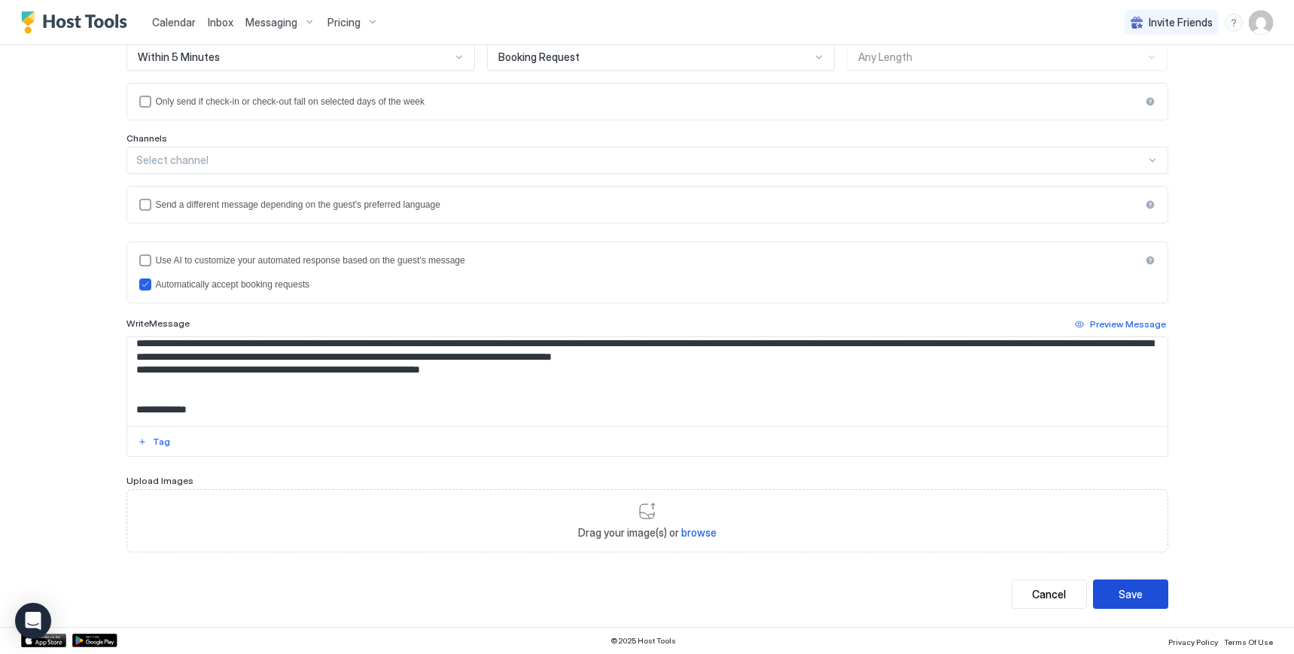
click at [1136, 600] on button "Save" at bounding box center [1130, 594] width 75 height 29
type textarea "**********"
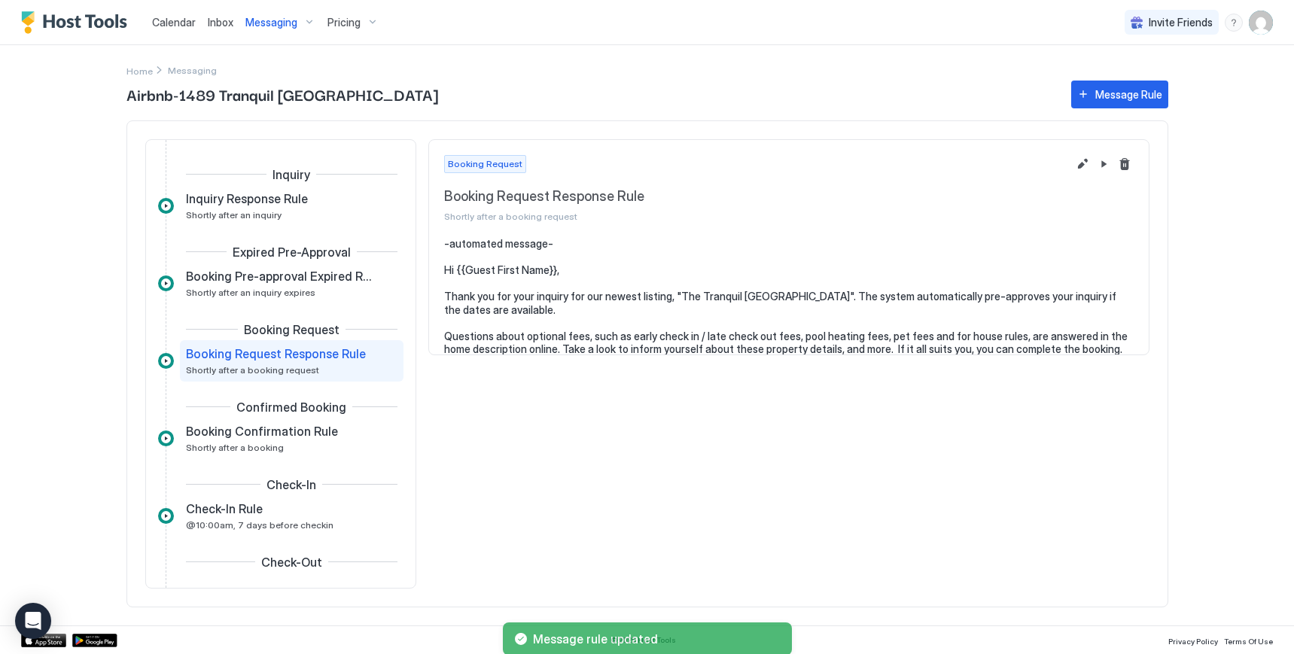
scroll to position [1, 0]
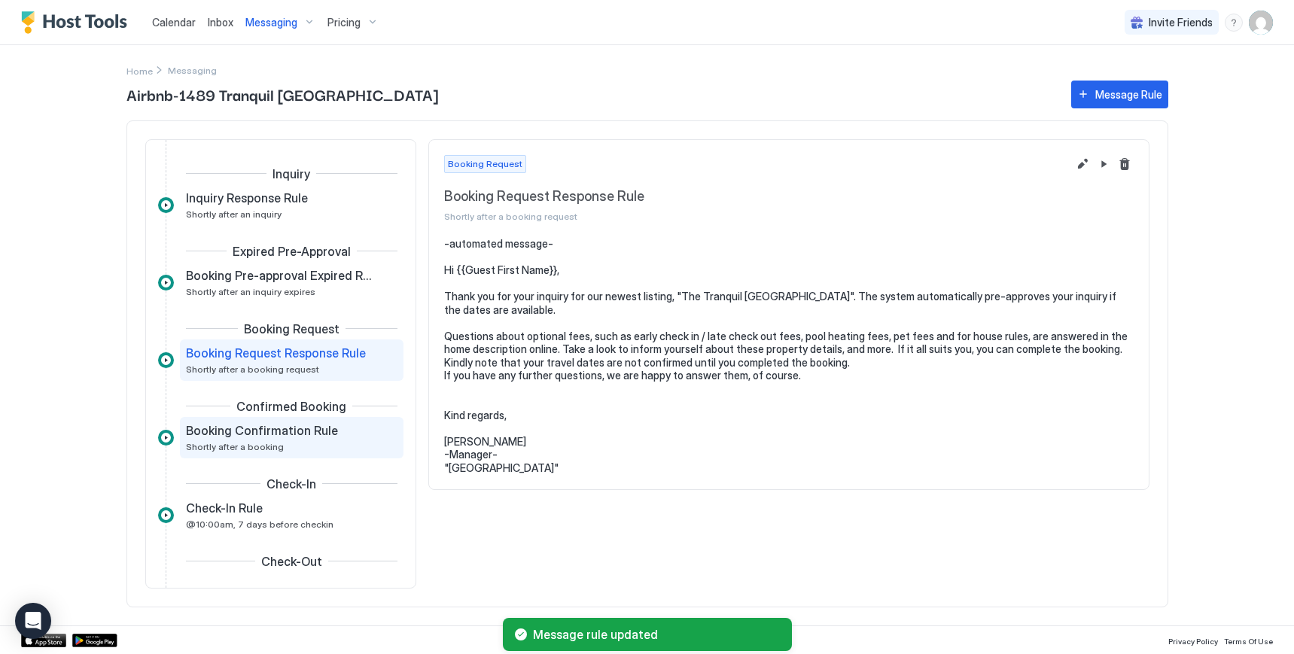
click at [291, 442] on div "Booking Confirmation Rule Shortly after a booking" at bounding box center [281, 437] width 190 height 29
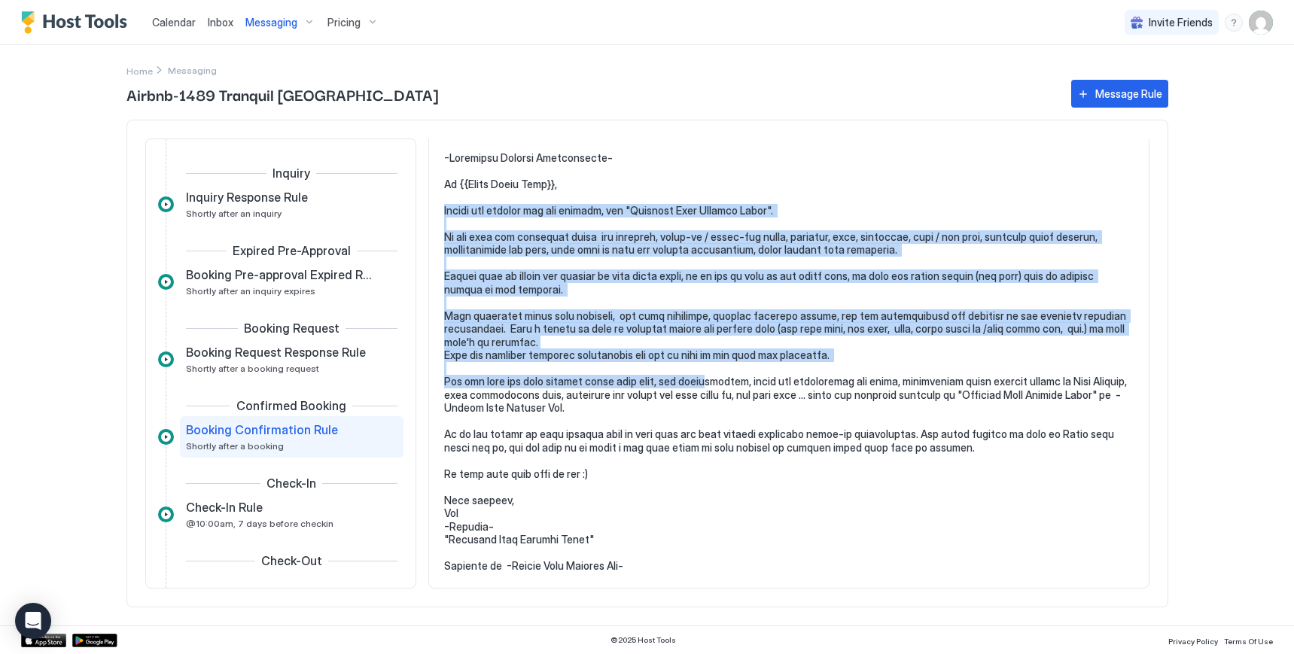
scroll to position [93, 0]
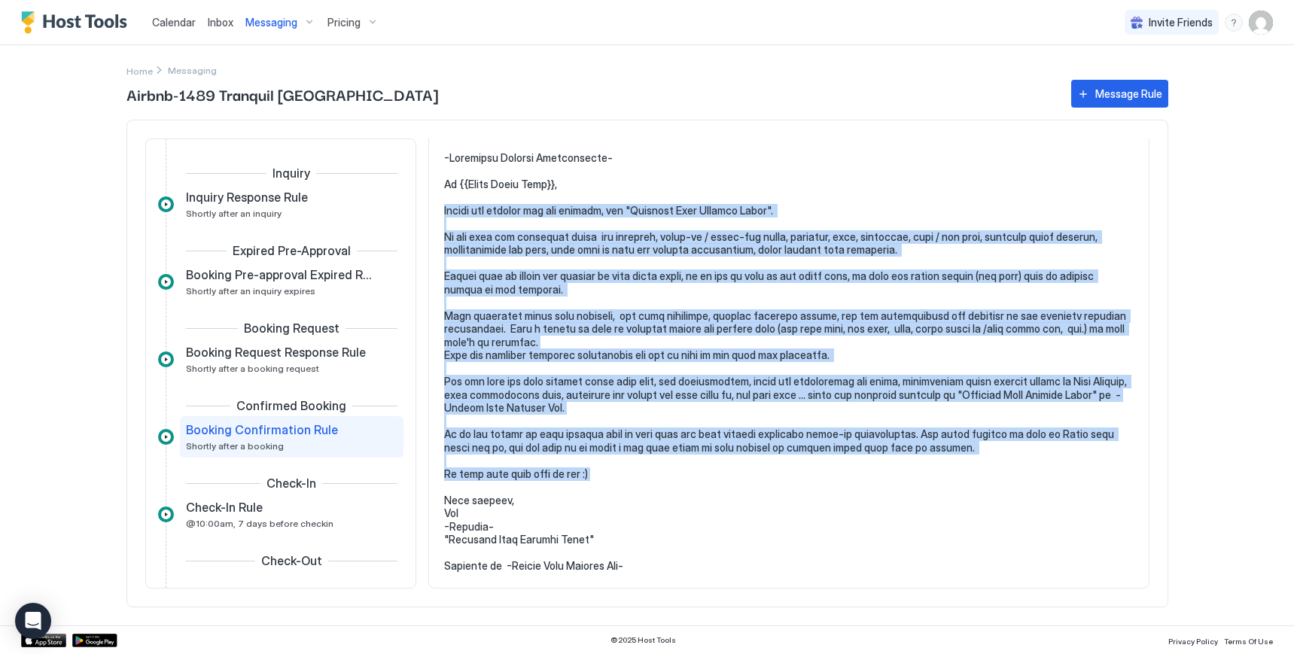
drag, startPoint x: 446, startPoint y: 298, endPoint x: 790, endPoint y: 477, distance: 387.8
click at [790, 477] on pre at bounding box center [788, 361] width 689 height 421
copy pre "Thanks for booking our new listing, the "Tranquil [GEOGRAPHIC_DATA]". If you ha…"
click at [630, 399] on pre at bounding box center [788, 361] width 689 height 421
